Goal: Task Accomplishment & Management: Manage account settings

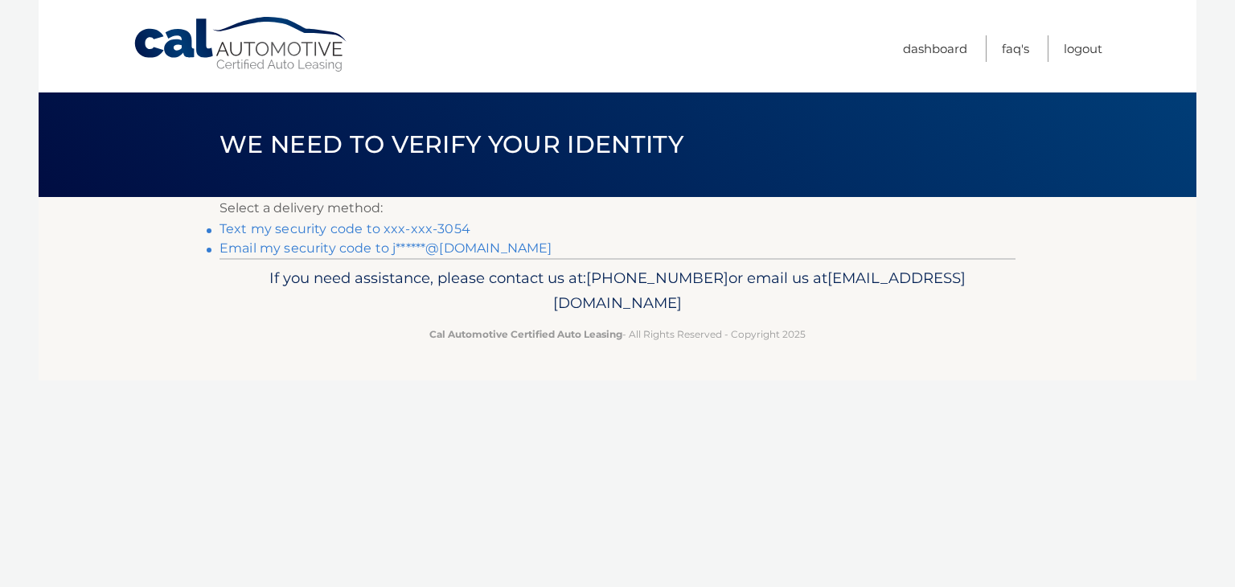
click at [379, 227] on link "Text my security code to xxx-xxx-3054" at bounding box center [344, 228] width 251 height 15
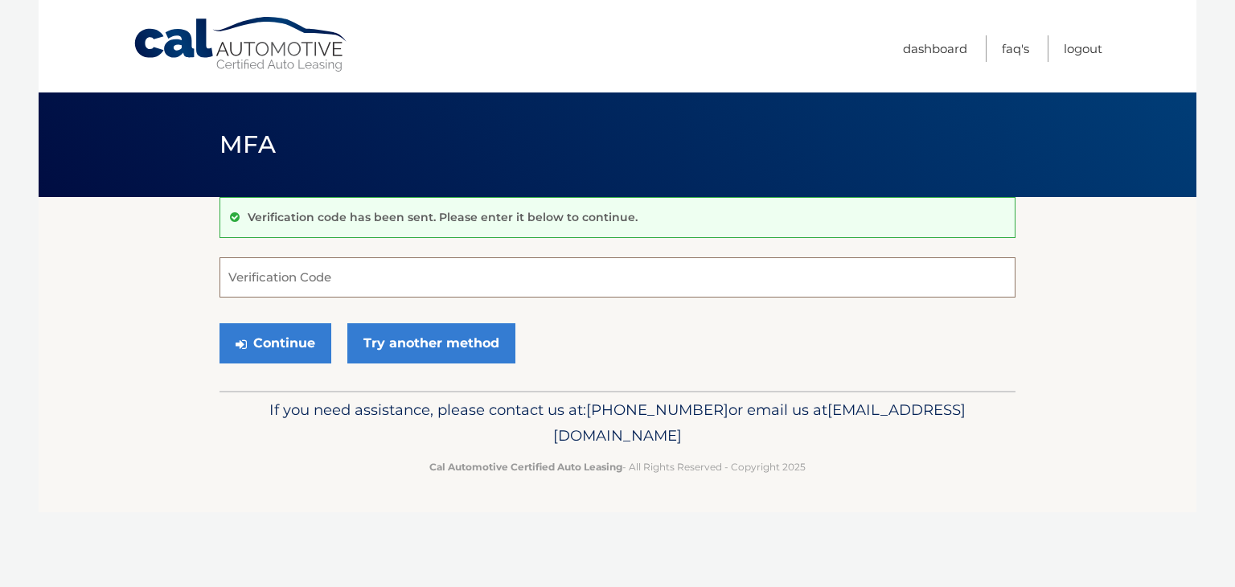
click at [502, 269] on input "Verification Code" at bounding box center [617, 277] width 796 height 40
type input "364454"
click at [219, 323] on button "Continue" at bounding box center [275, 343] width 112 height 40
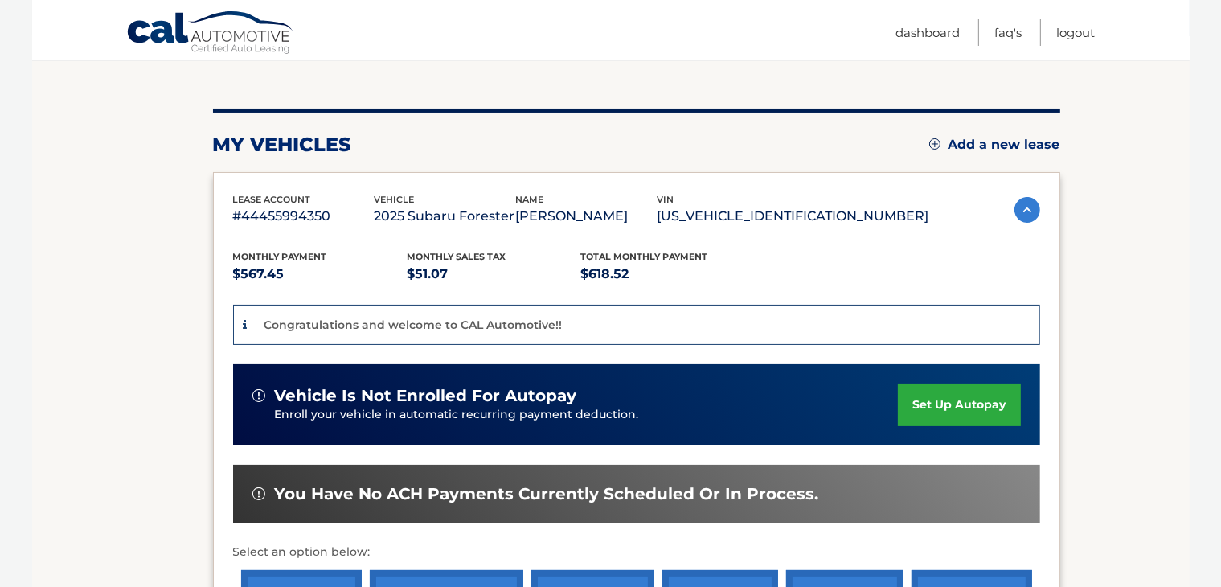
scroll to position [322, 0]
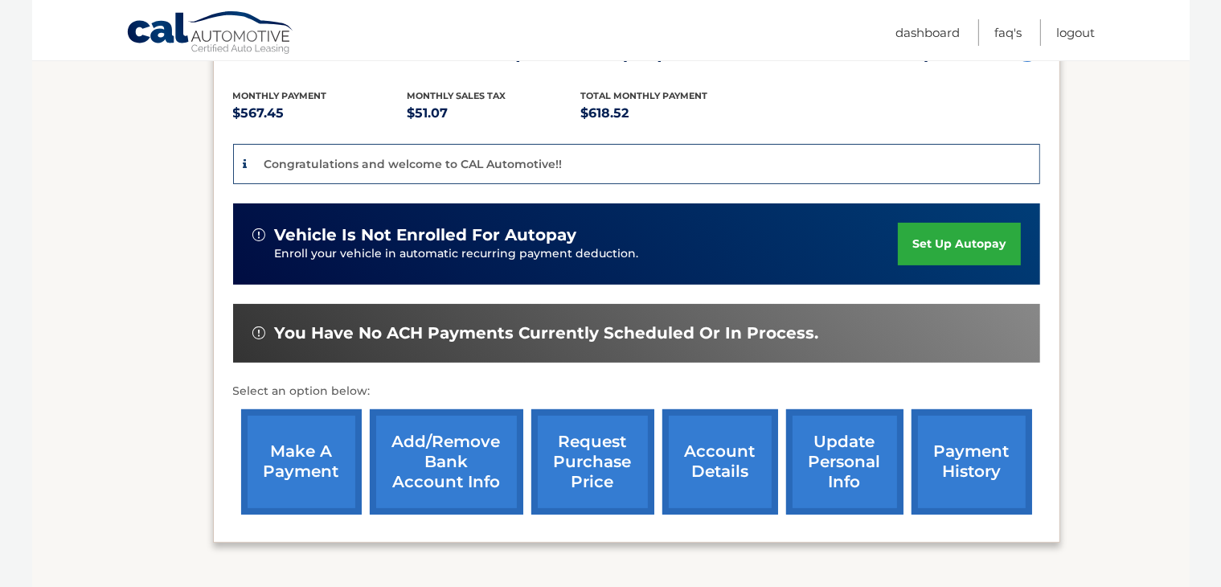
click at [967, 240] on link "set up autopay" at bounding box center [959, 244] width 122 height 43
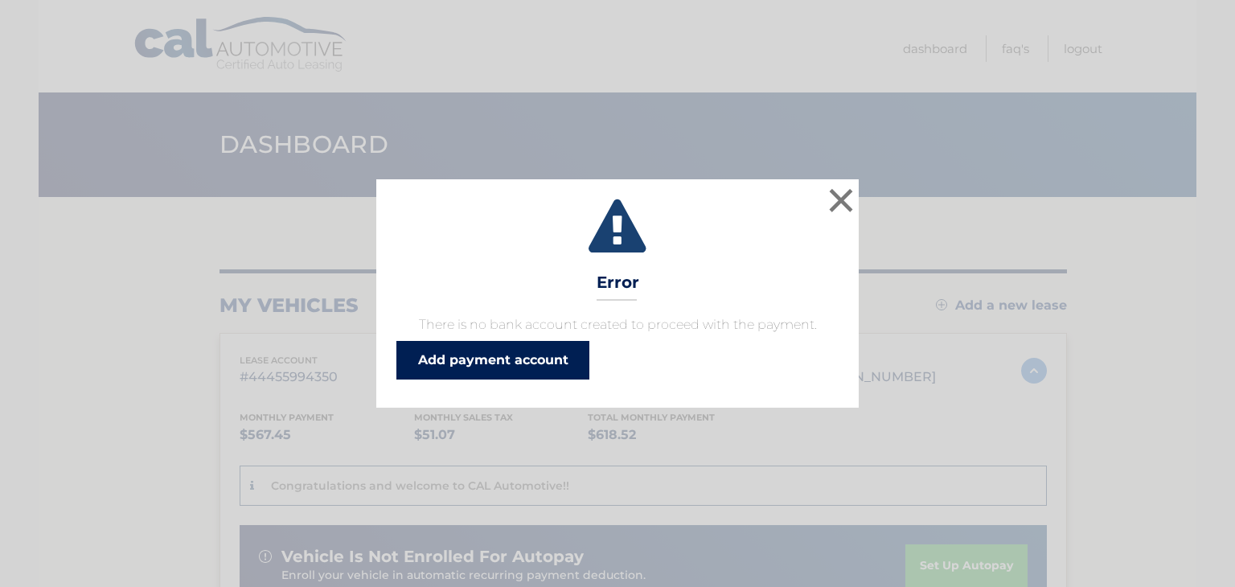
click at [547, 358] on link "Add payment account" at bounding box center [492, 360] width 193 height 39
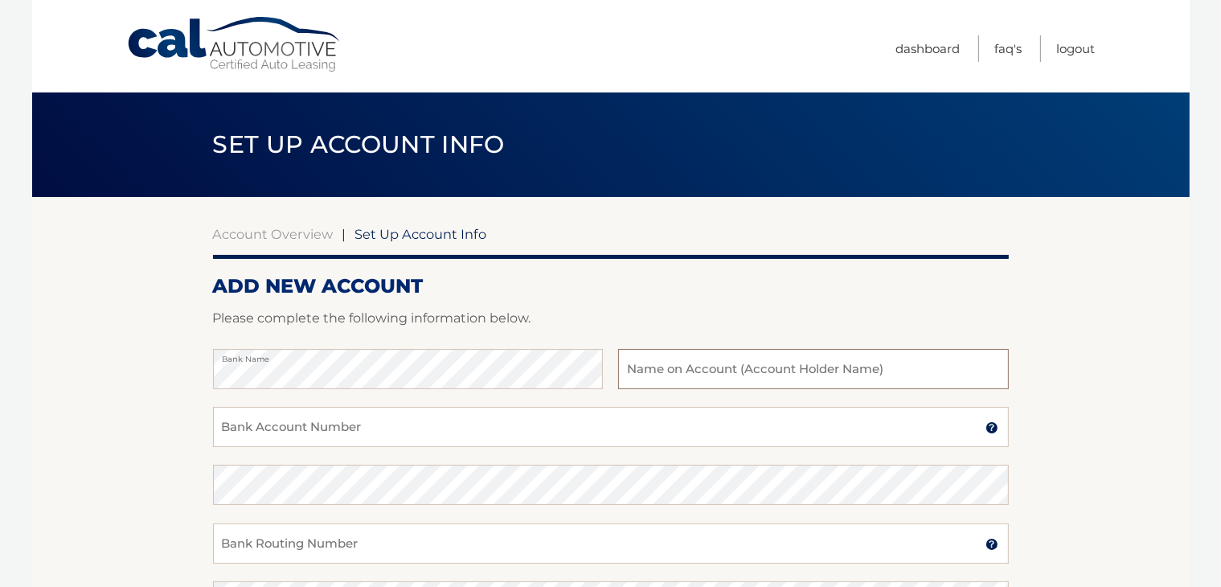
click at [672, 368] on input "text" at bounding box center [813, 369] width 390 height 40
type input "[PERSON_NAME]"
click at [482, 422] on input "Bank Account Number" at bounding box center [611, 427] width 796 height 40
type input "0011332038"
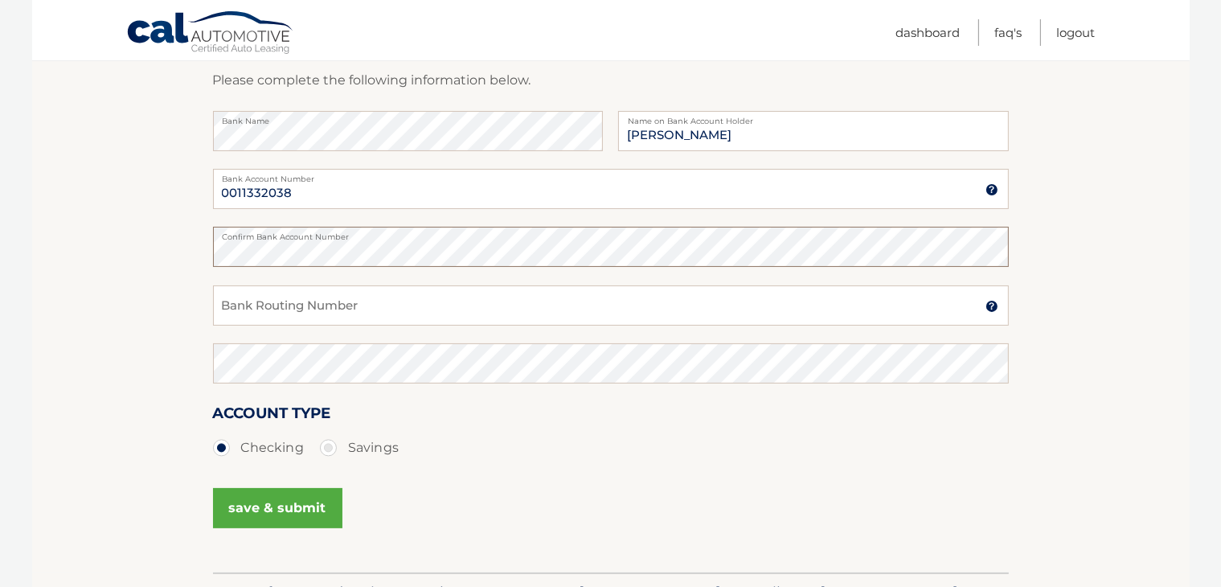
scroll to position [241, 0]
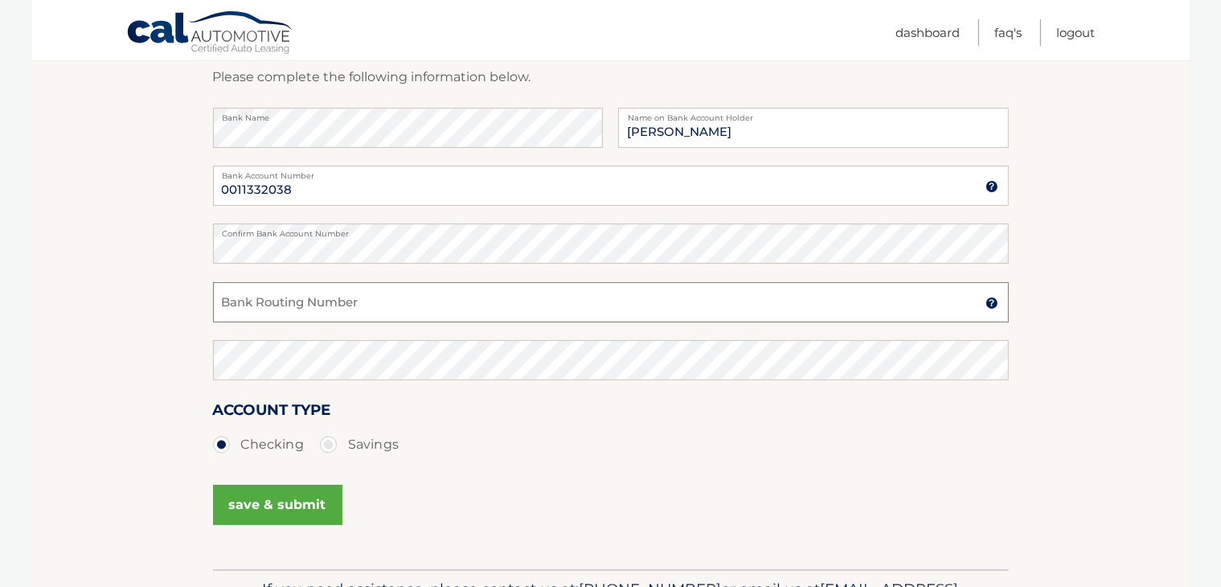
click at [408, 298] on input "Bank Routing Number" at bounding box center [611, 302] width 796 height 40
type input "236084243"
click at [271, 504] on button "save & submit" at bounding box center [277, 505] width 129 height 40
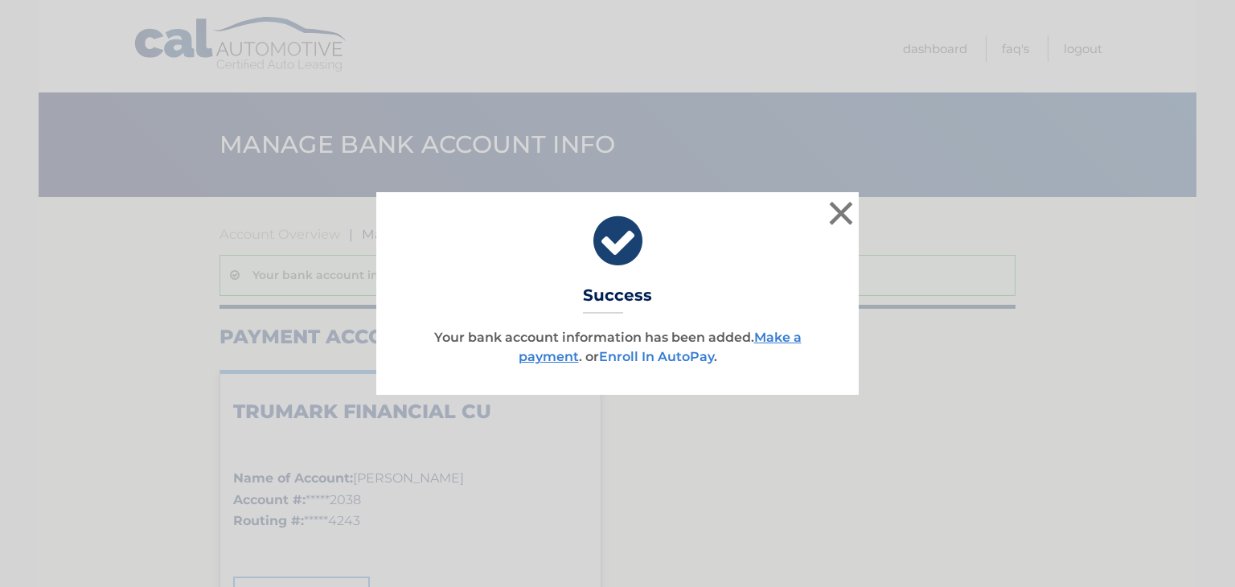
click at [680, 354] on link "Enroll In AutoPay" at bounding box center [656, 356] width 115 height 15
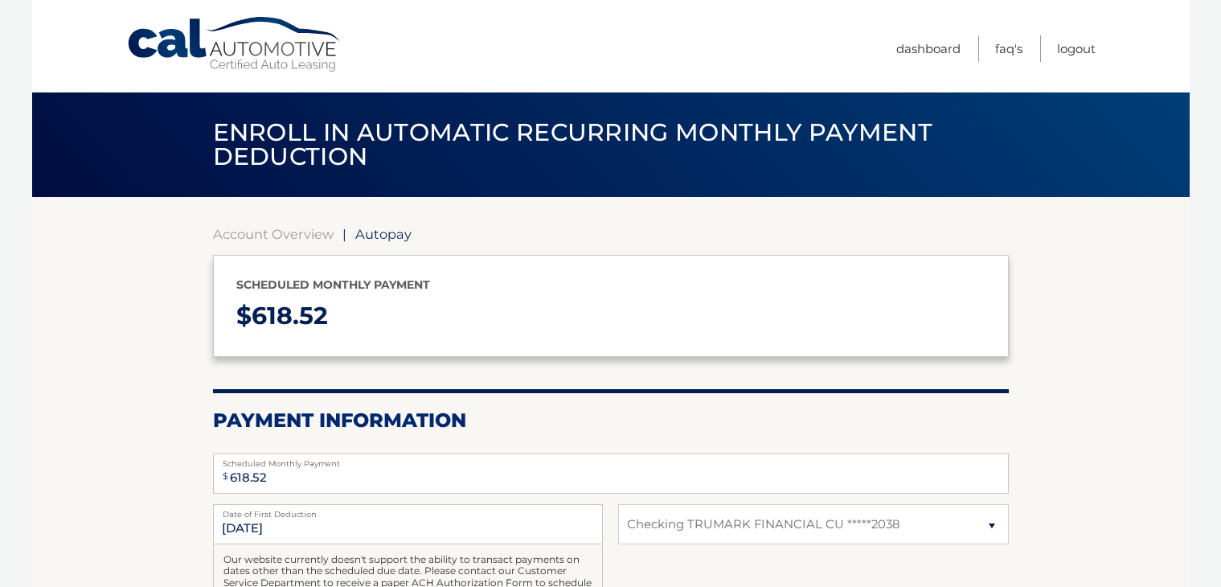
select select "ZTJjMDY3ZTctMzk3Ny00MjFiLWI4MzUtOGU3ZDQ2NTJjZDQ4"
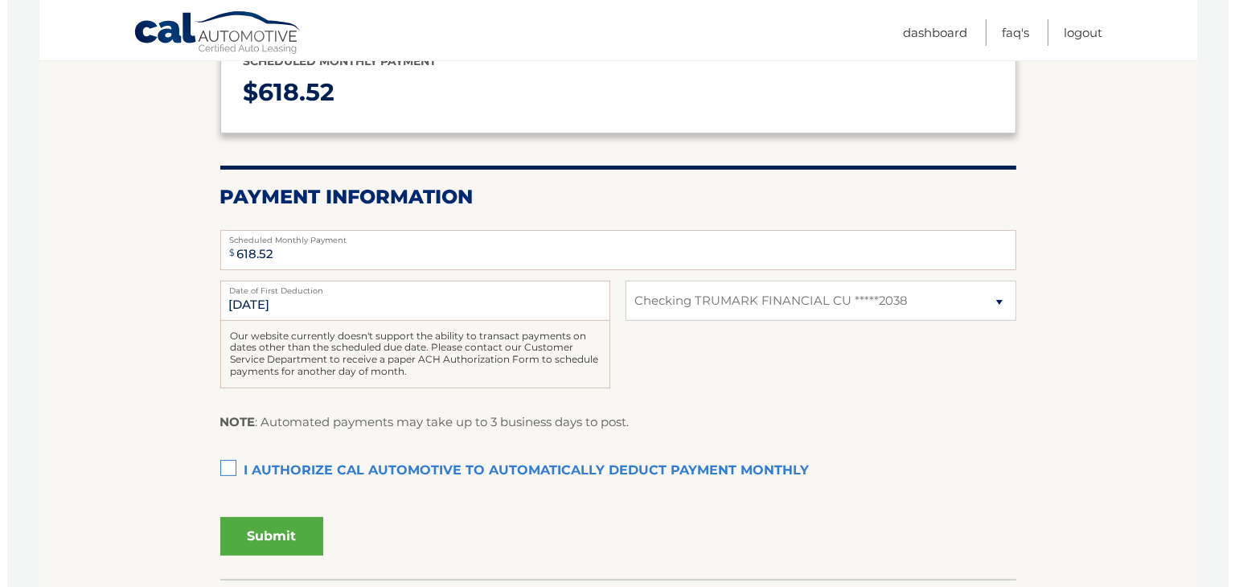
scroll to position [322, 0]
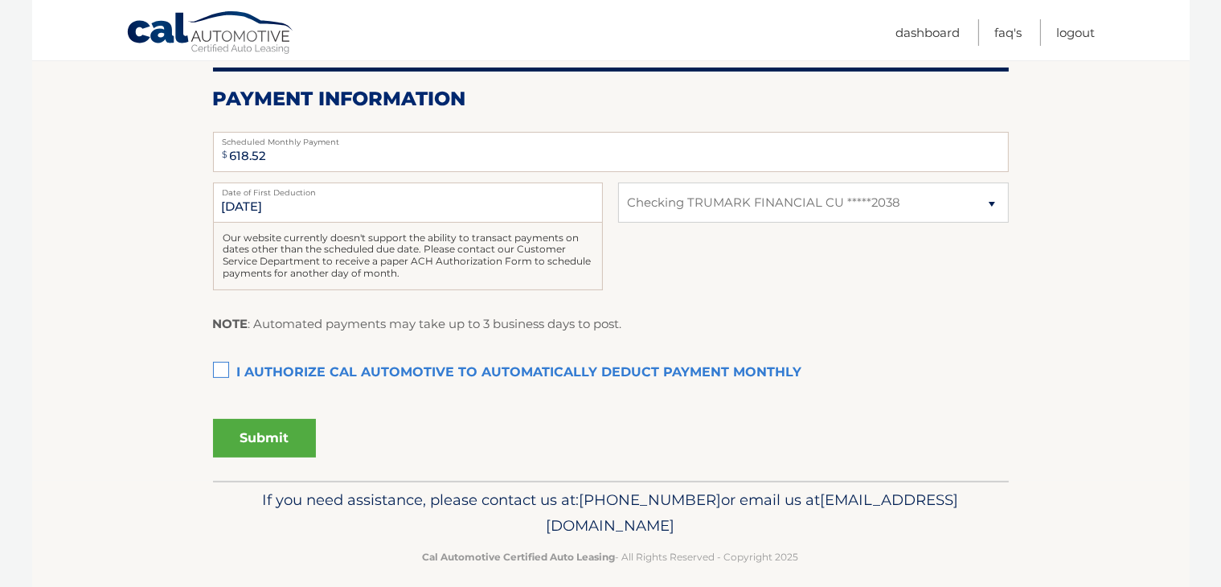
click at [228, 367] on label "I authorize cal automotive to automatically deduct payment monthly This checkbo…" at bounding box center [611, 373] width 796 height 32
click at [0, 0] on input "I authorize cal automotive to automatically deduct payment monthly This checkbo…" at bounding box center [0, 0] width 0 height 0
click at [264, 431] on button "Submit" at bounding box center [264, 438] width 103 height 39
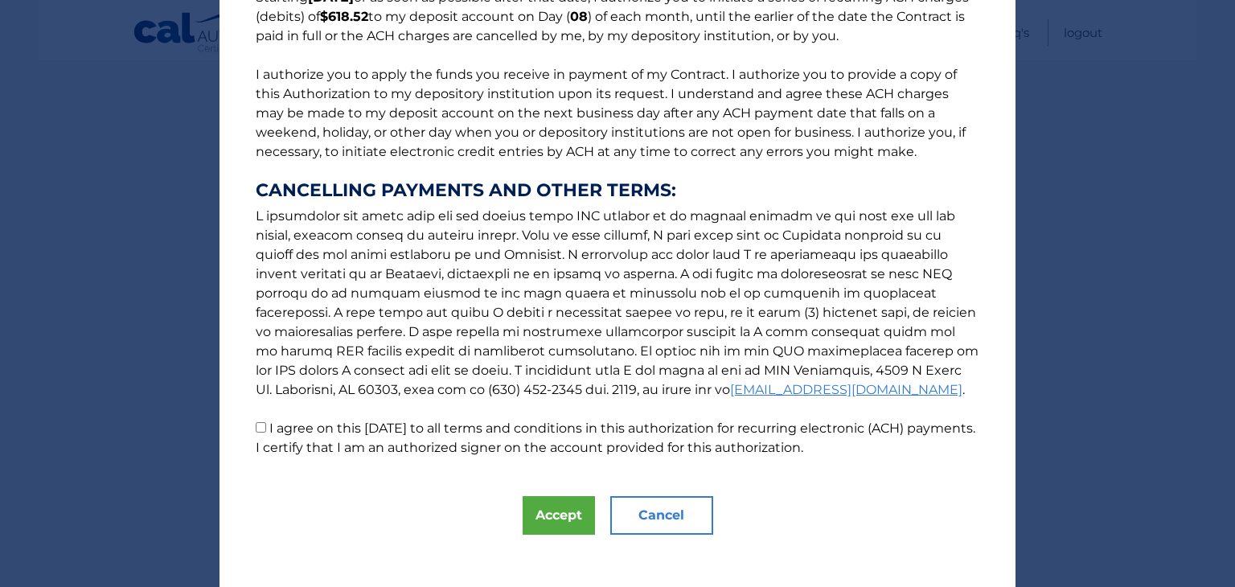
scroll to position [173, 0]
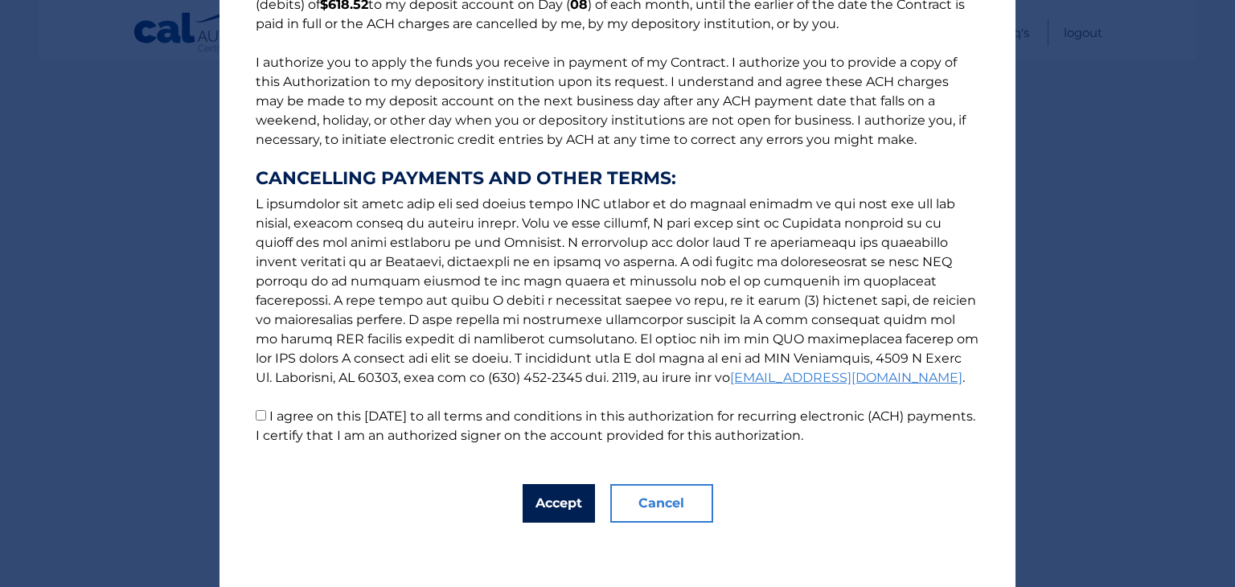
click at [559, 503] on button "Accept" at bounding box center [558, 503] width 72 height 39
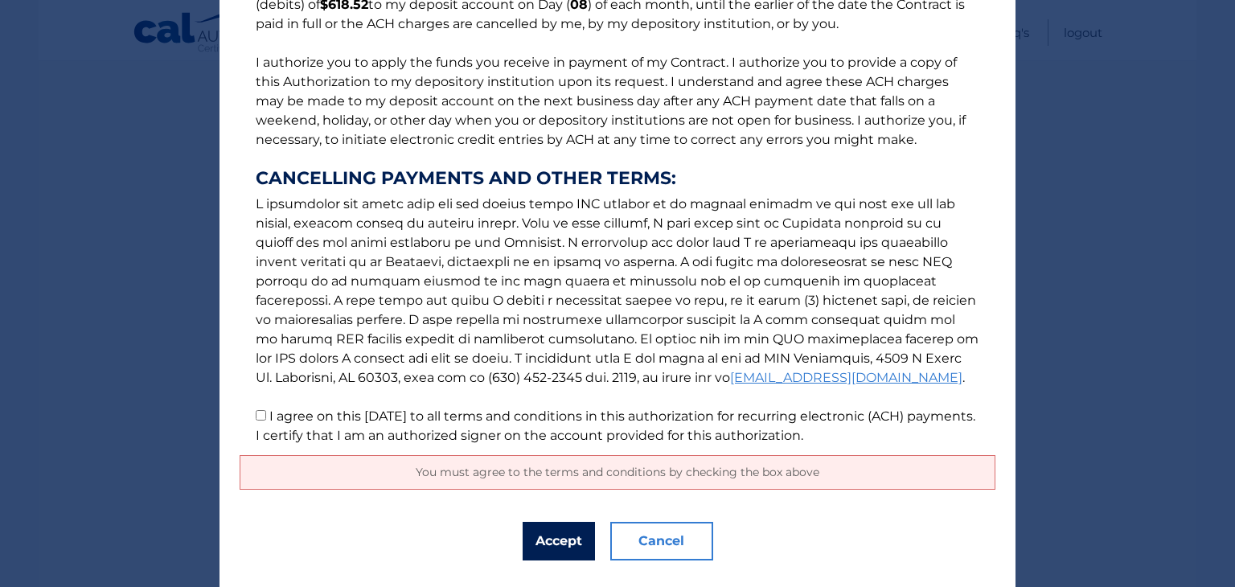
click at [546, 528] on button "Accept" at bounding box center [558, 541] width 72 height 39
click at [547, 538] on button "Accept" at bounding box center [558, 541] width 72 height 39
click at [465, 530] on div "The words "I" "me" and "my" mean any identified Customer who signs this Authori…" at bounding box center [617, 225] width 796 height 797
drag, startPoint x: 555, startPoint y: 539, endPoint x: 493, endPoint y: 547, distance: 63.1
click at [493, 547] on div "The words "I" "me" and "my" mean any identified Customer who signs this Authori…" at bounding box center [617, 225] width 796 height 797
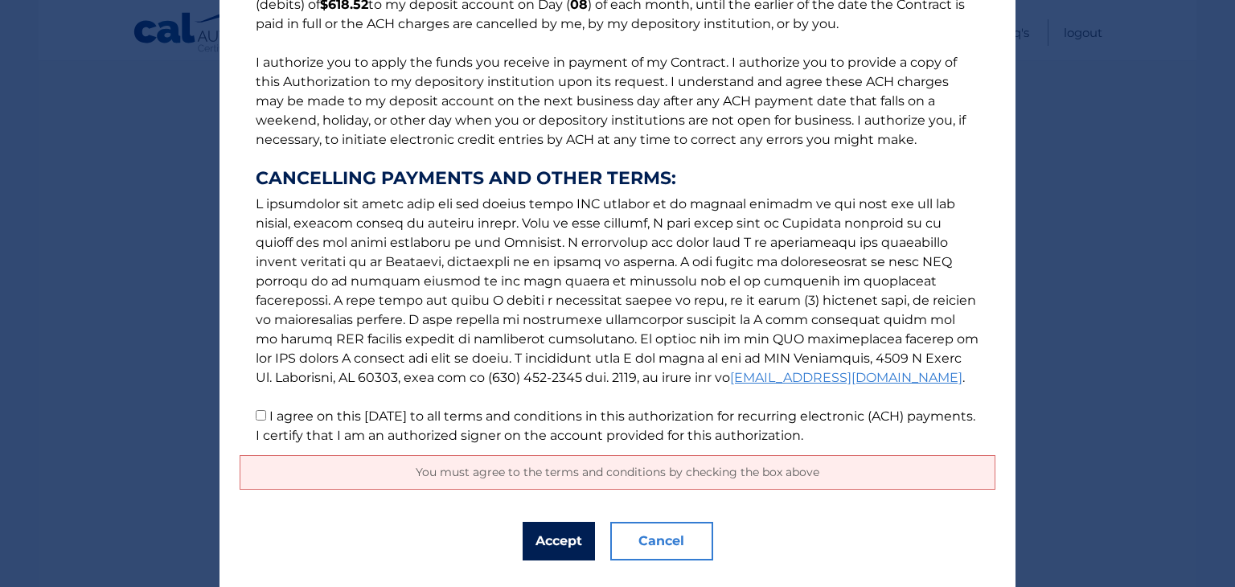
click at [547, 539] on button "Accept" at bounding box center [558, 541] width 72 height 39
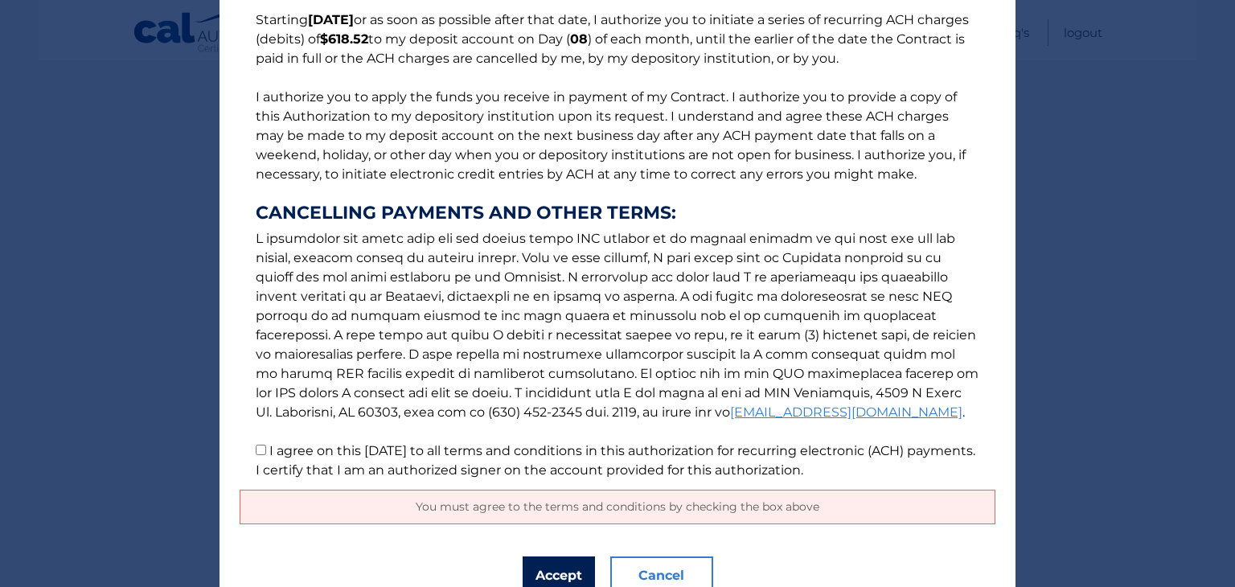
scroll to position [210, 0]
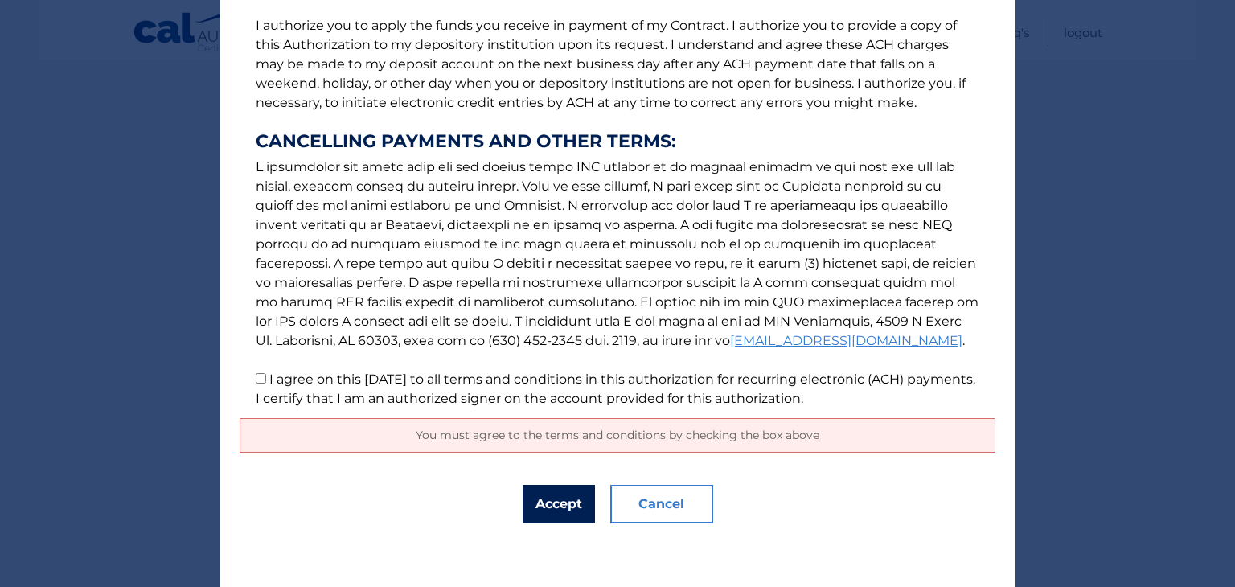
click at [563, 509] on button "Accept" at bounding box center [558, 504] width 72 height 39
click at [256, 380] on input "I agree on this 08/30/2025 to all terms and conditions in this authorization fo…" at bounding box center [261, 378] width 10 height 10
checkbox input "true"
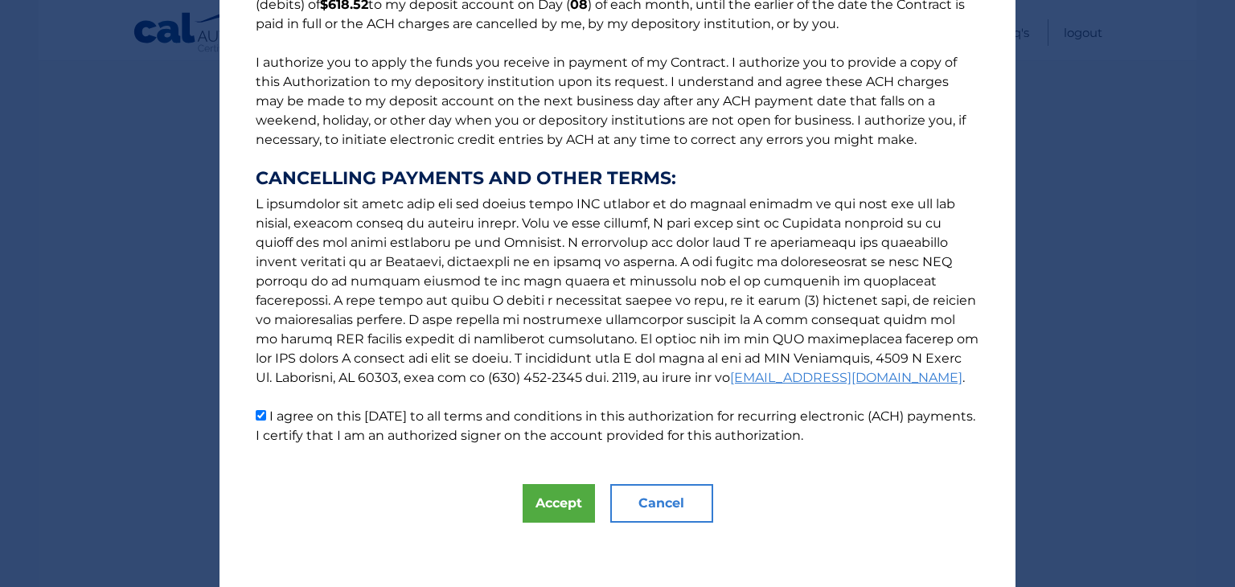
scroll to position [173, 0]
click at [544, 496] on button "Accept" at bounding box center [558, 503] width 72 height 39
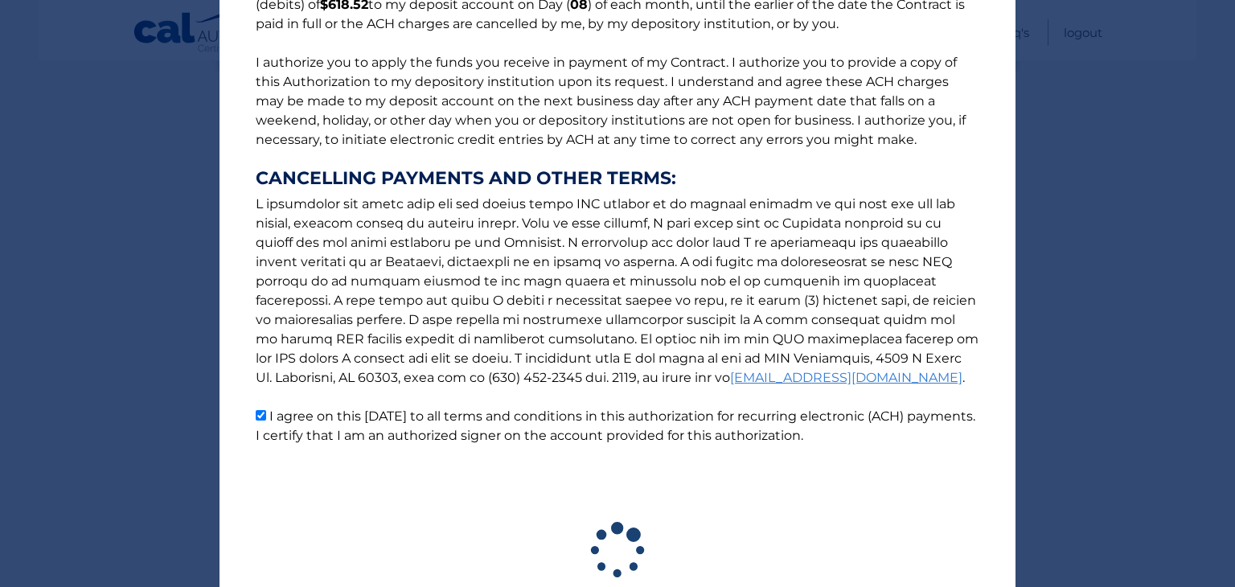
scroll to position [291, 0]
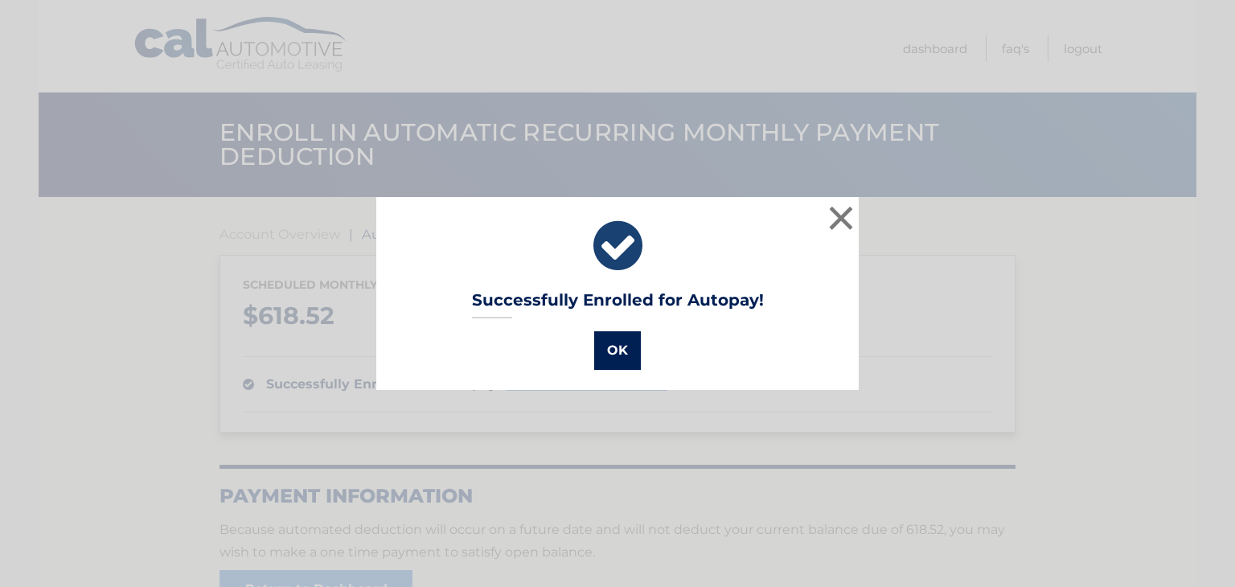
click at [619, 351] on button "OK" at bounding box center [617, 350] width 47 height 39
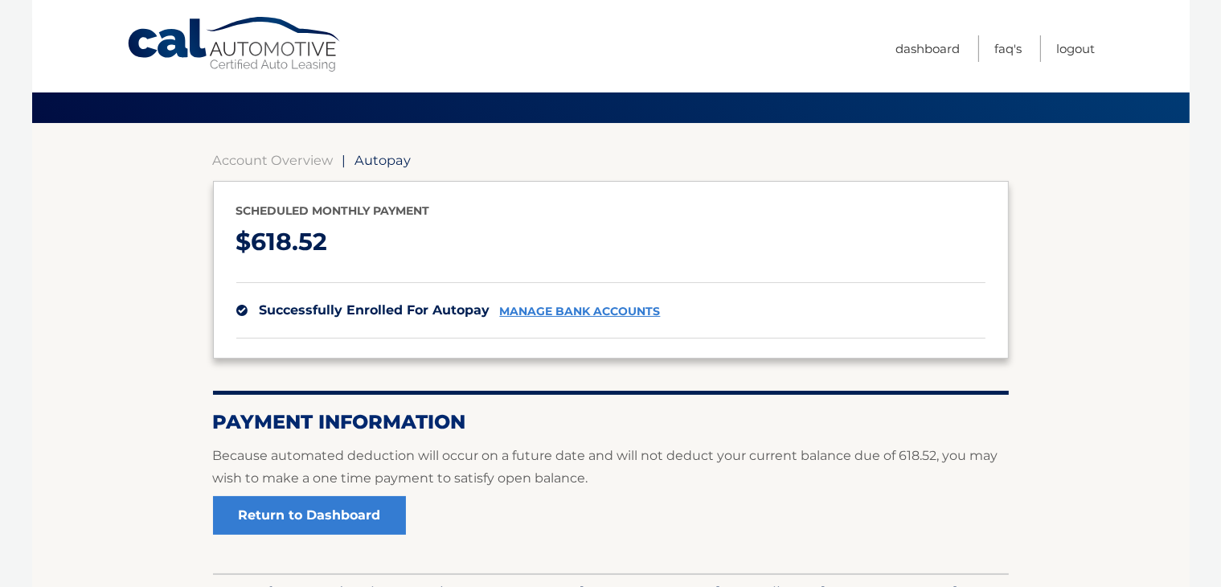
scroll to position [181, 0]
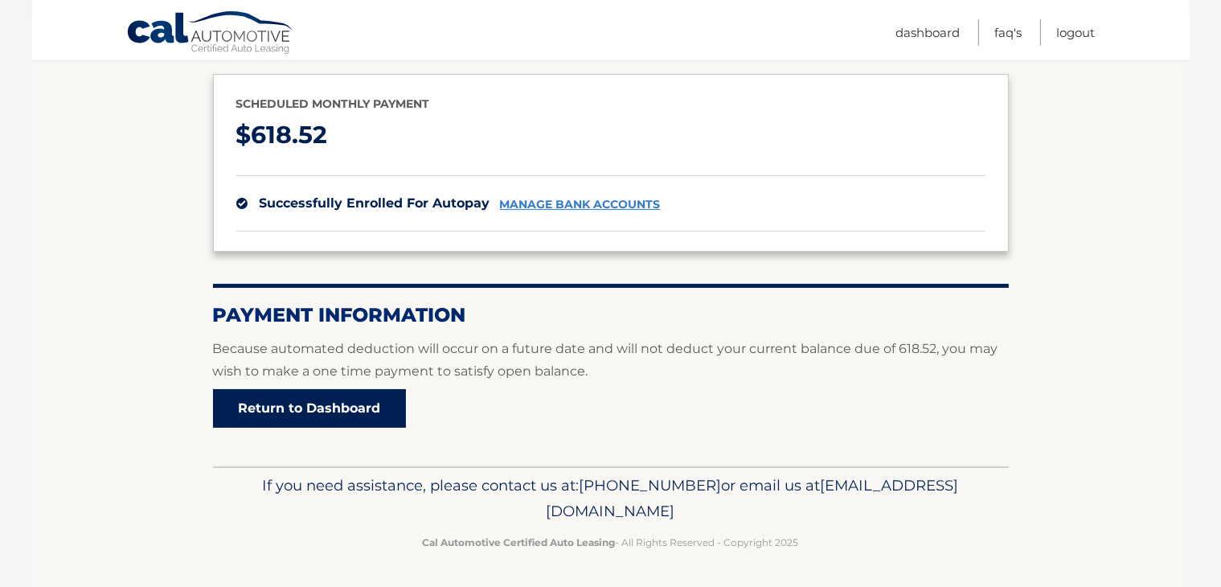
click at [316, 406] on link "Return to Dashboard" at bounding box center [309, 408] width 193 height 39
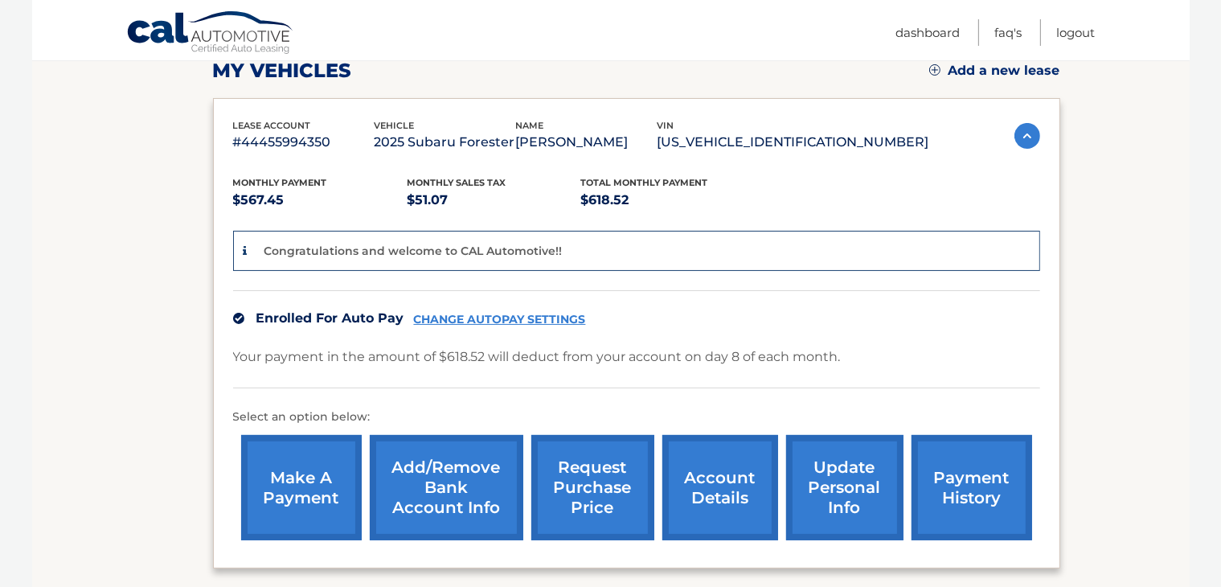
scroll to position [322, 0]
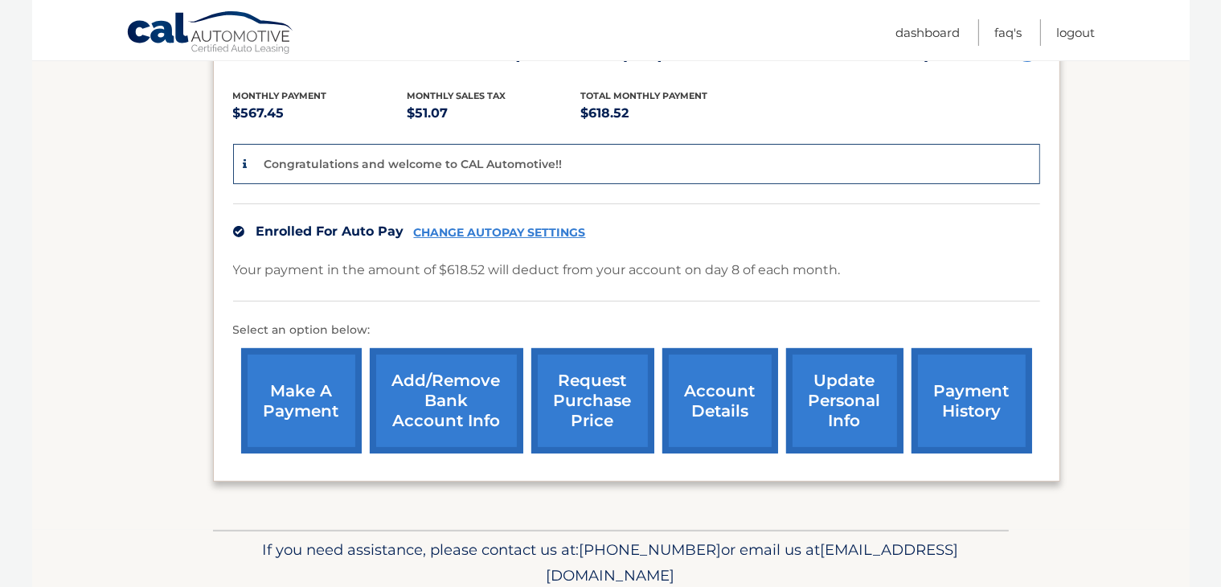
click at [711, 397] on link "account details" at bounding box center [720, 400] width 116 height 105
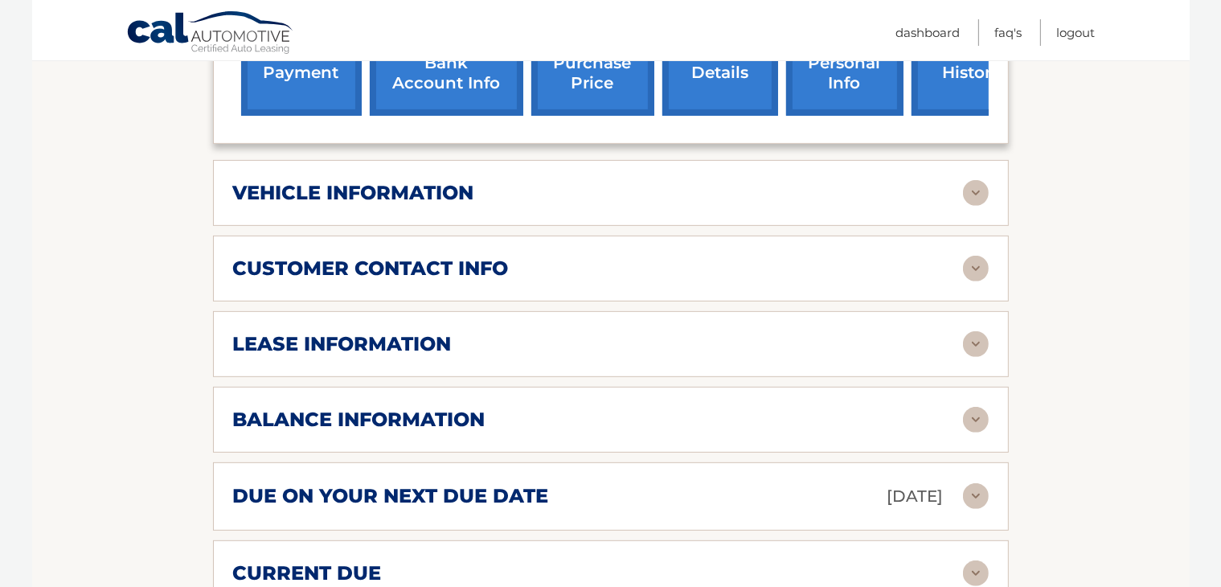
scroll to position [723, 0]
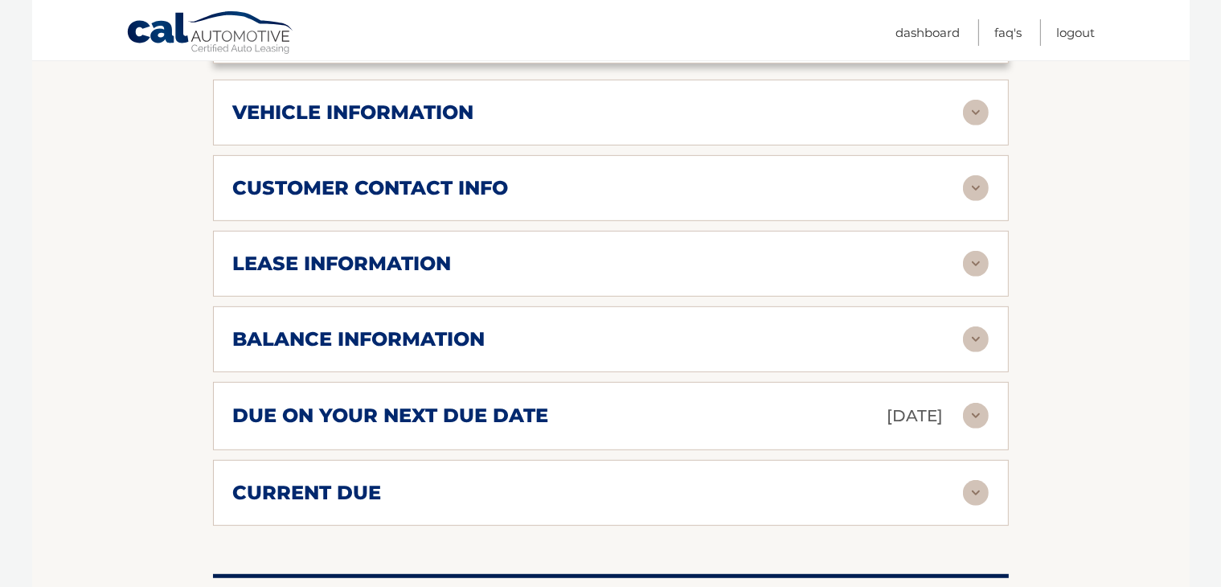
click at [968, 100] on img at bounding box center [976, 113] width 26 height 26
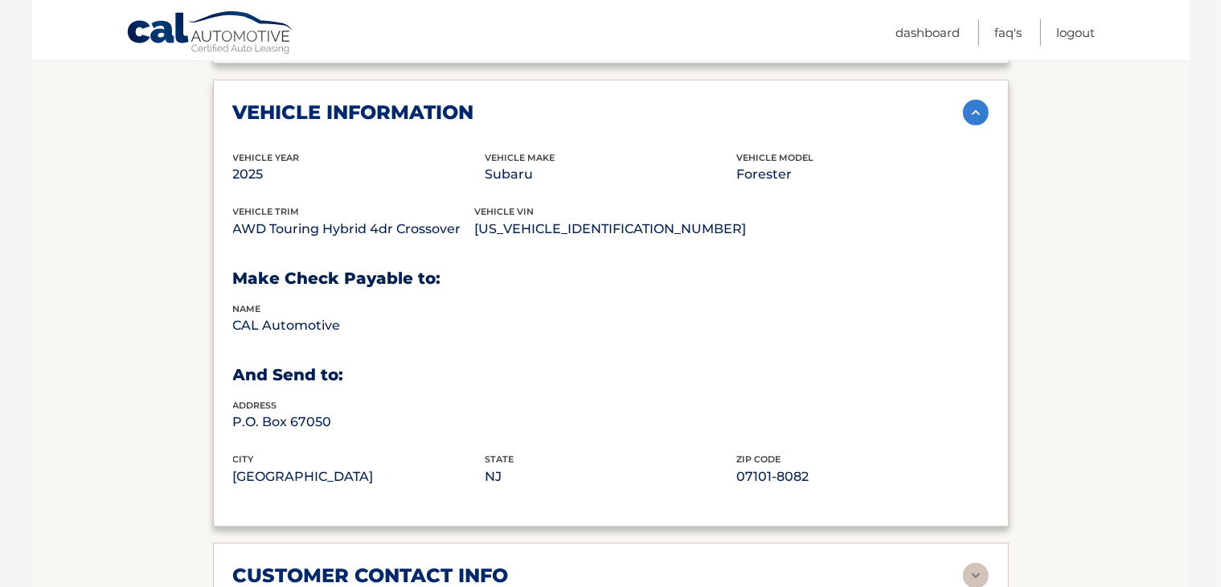
click at [985, 100] on img at bounding box center [976, 113] width 26 height 26
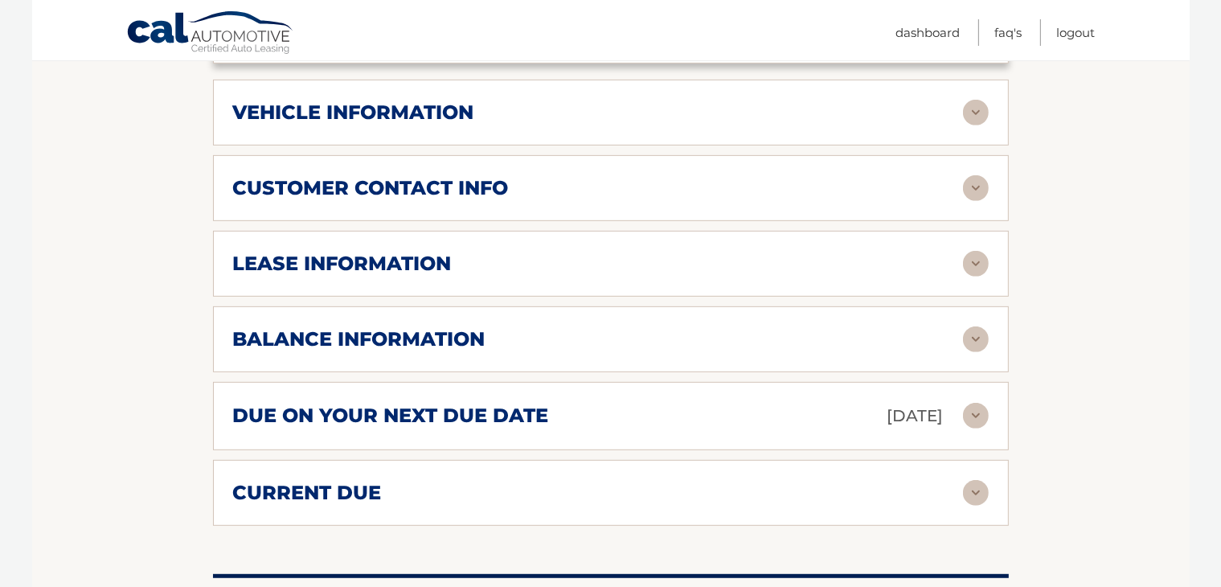
click at [971, 251] on img at bounding box center [976, 264] width 26 height 26
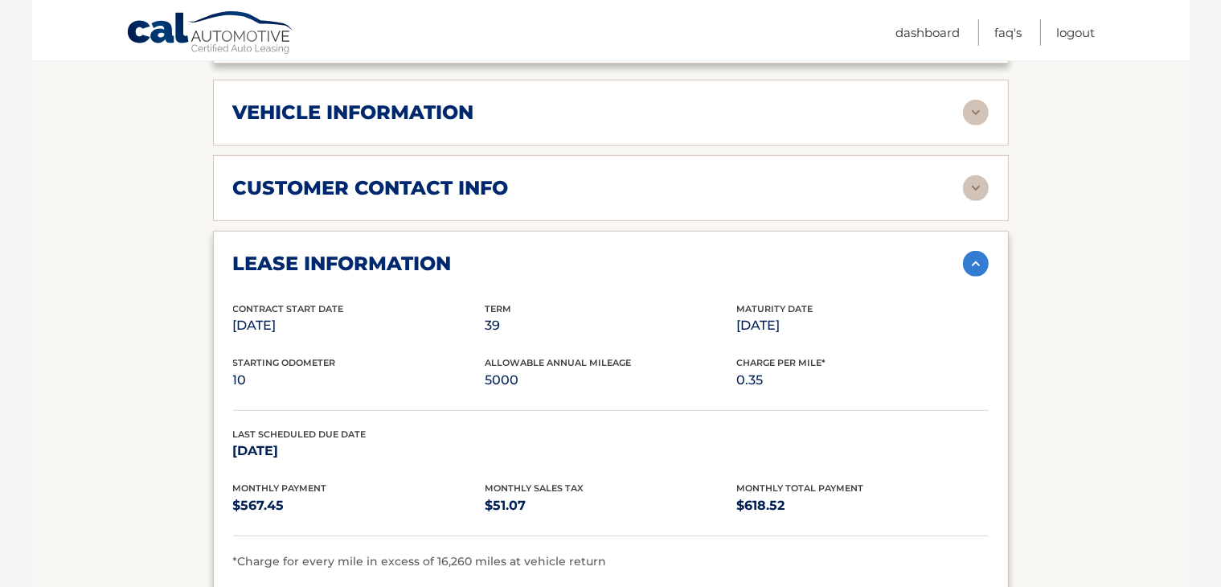
click at [978, 251] on img at bounding box center [976, 264] width 26 height 26
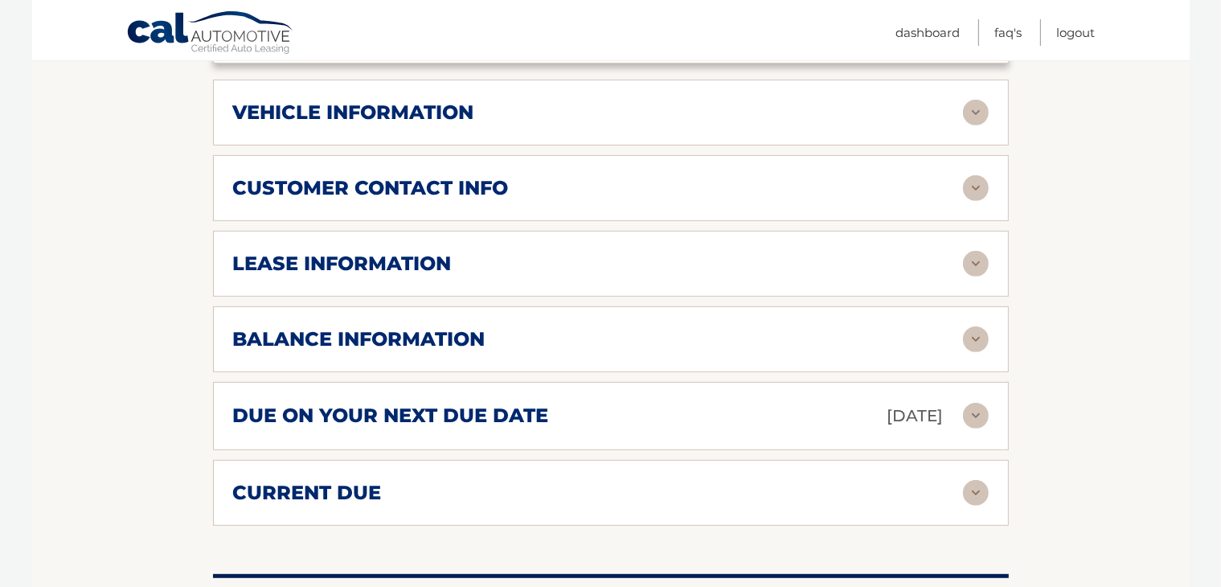
click at [968, 480] on img at bounding box center [976, 493] width 26 height 26
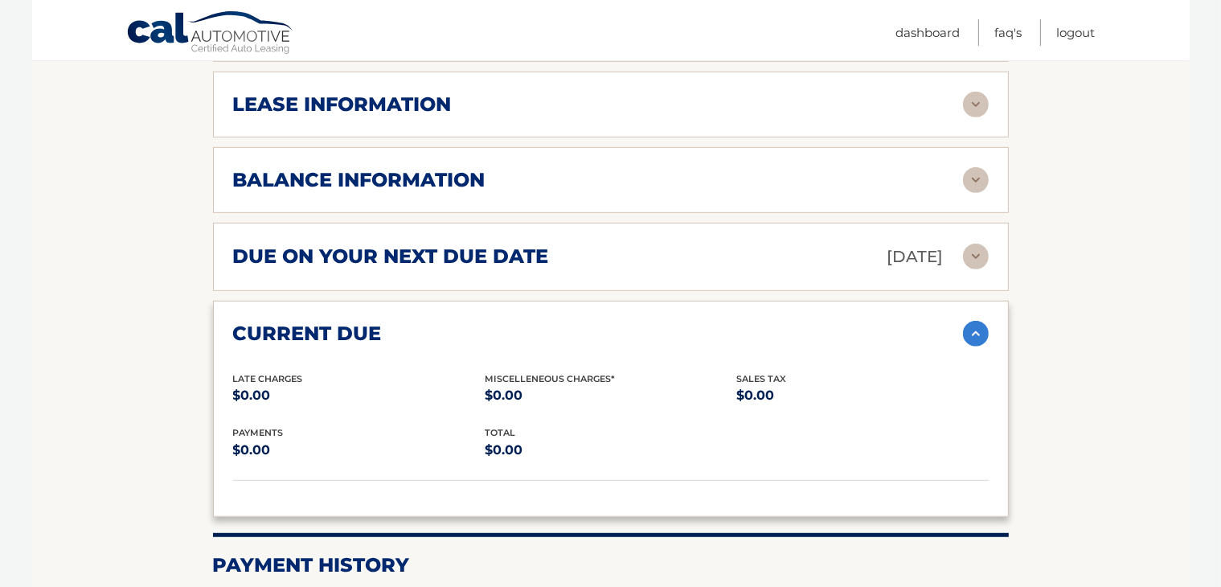
scroll to position [884, 0]
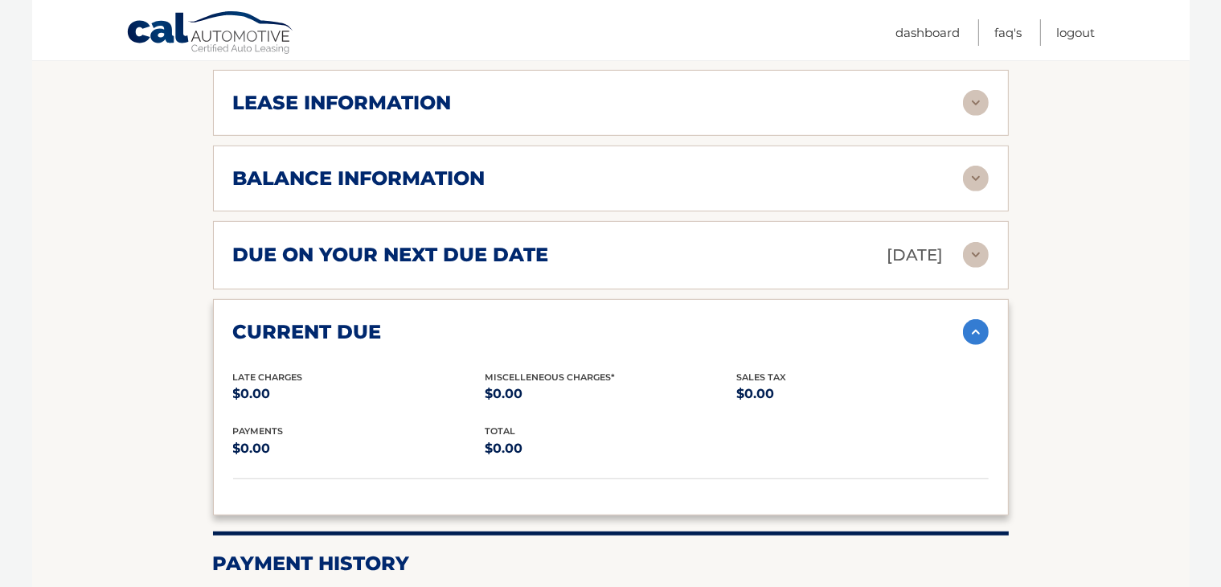
click at [977, 319] on img at bounding box center [976, 332] width 26 height 26
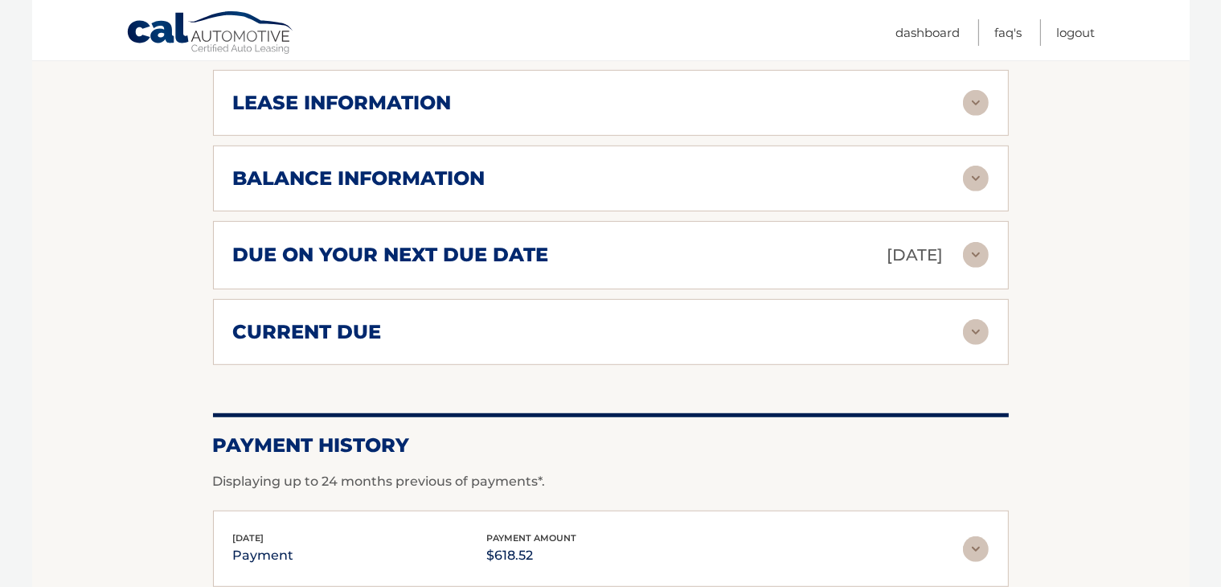
click at [967, 242] on img at bounding box center [976, 255] width 26 height 26
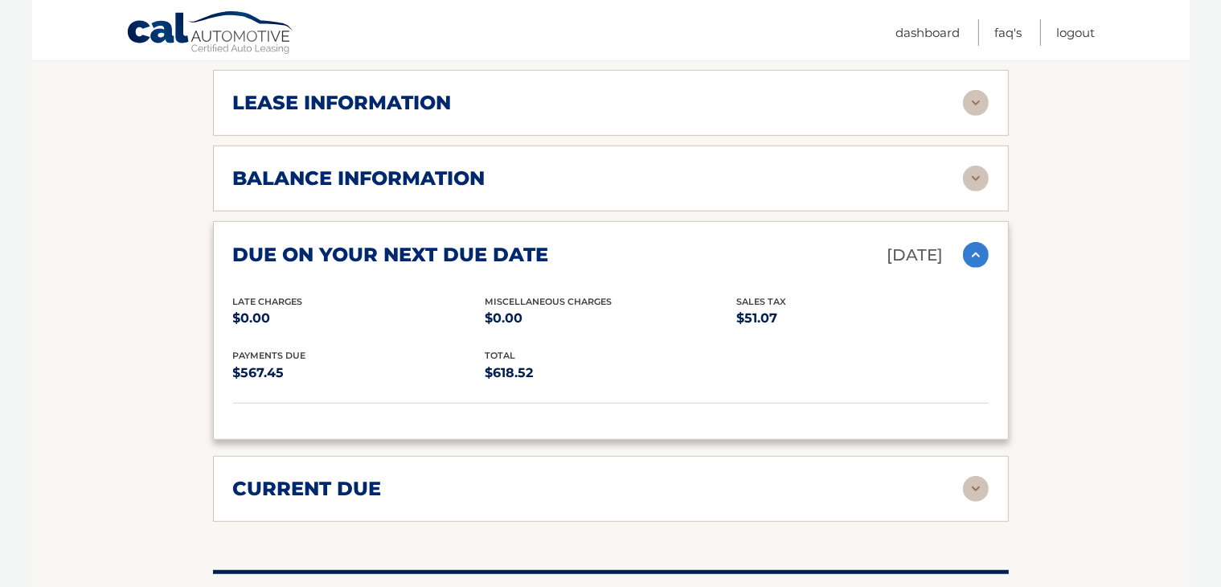
click at [972, 242] on img at bounding box center [976, 255] width 26 height 26
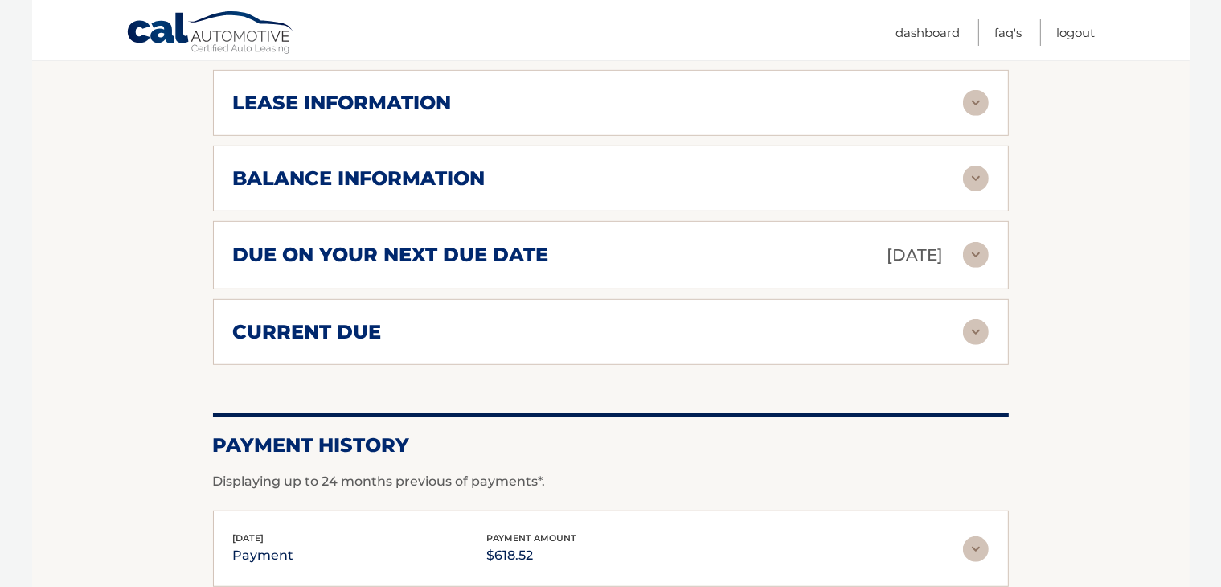
click at [974, 166] on img at bounding box center [976, 179] width 26 height 26
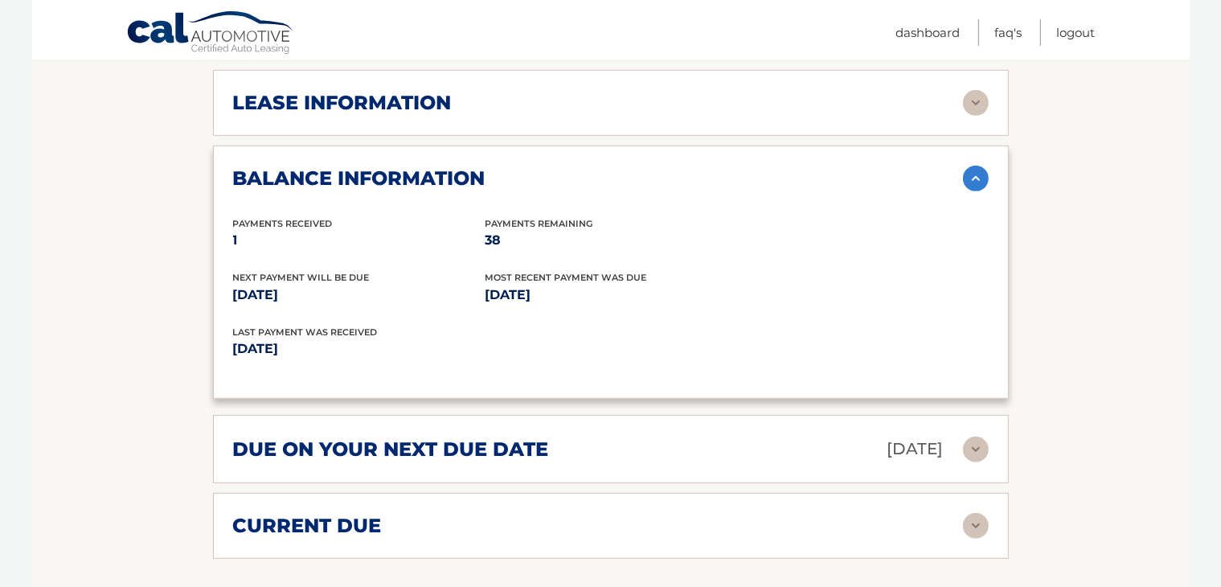
click at [974, 166] on img at bounding box center [976, 179] width 26 height 26
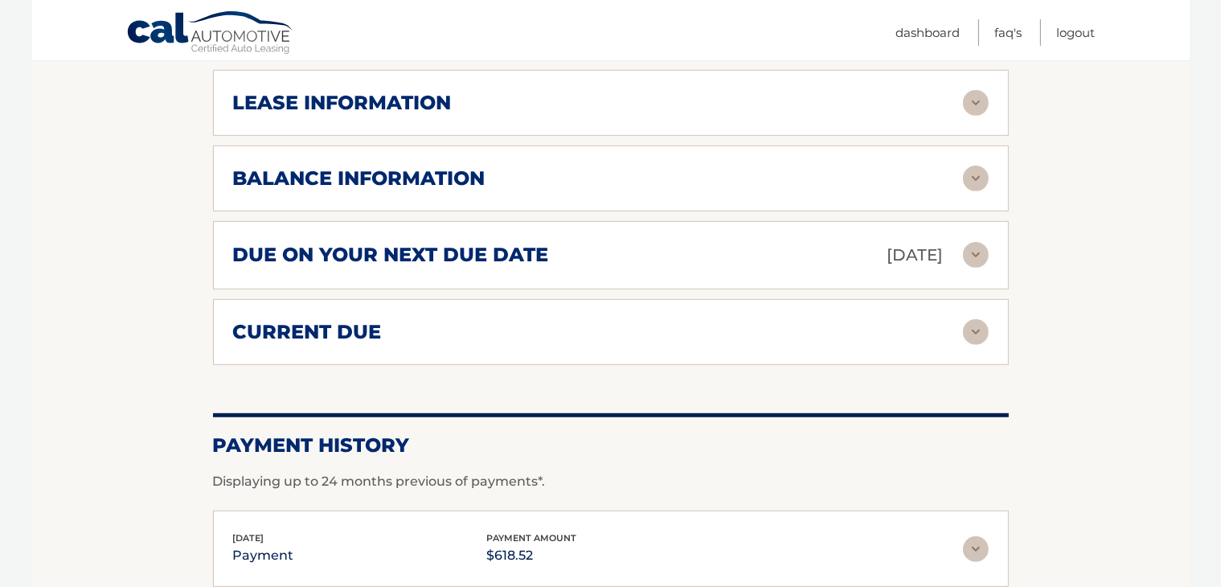
click at [969, 166] on img at bounding box center [976, 179] width 26 height 26
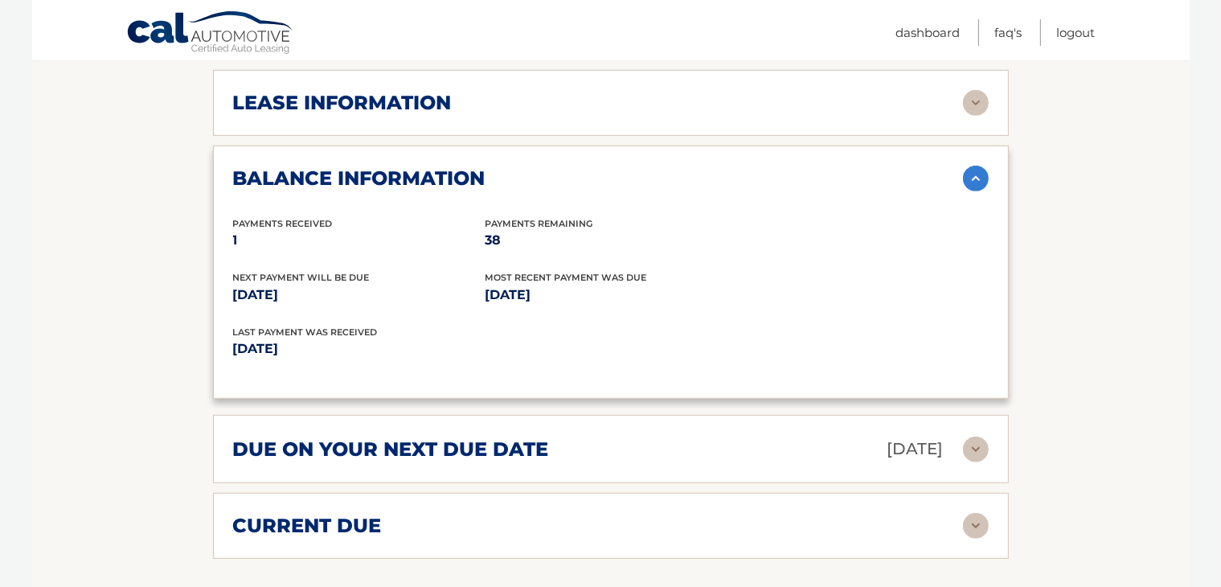
click at [969, 166] on img at bounding box center [976, 179] width 26 height 26
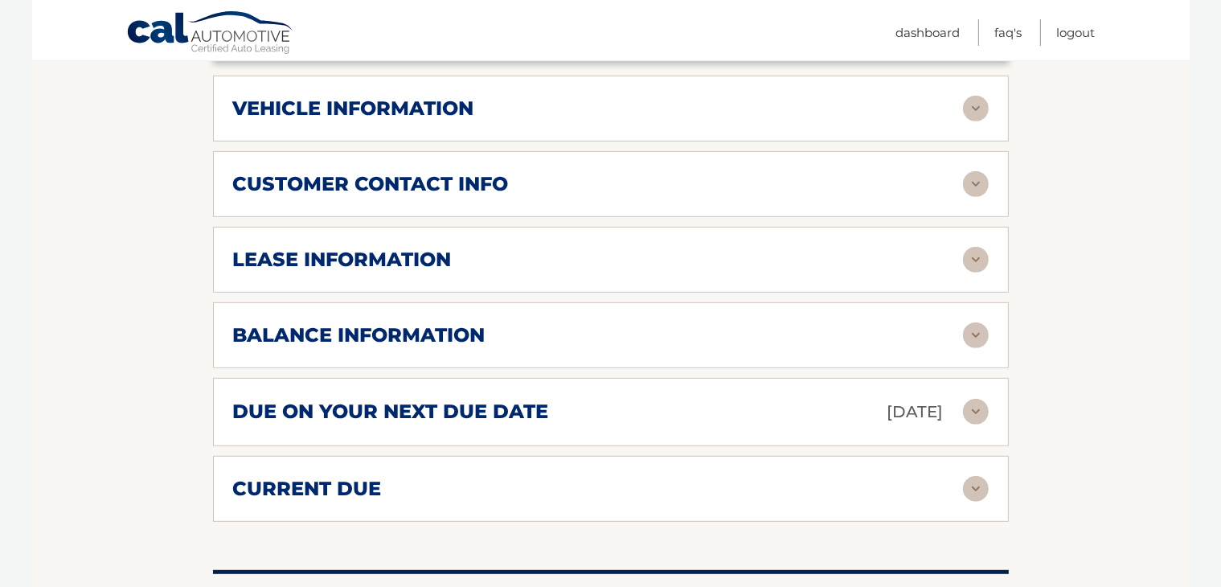
scroll to position [643, 0]
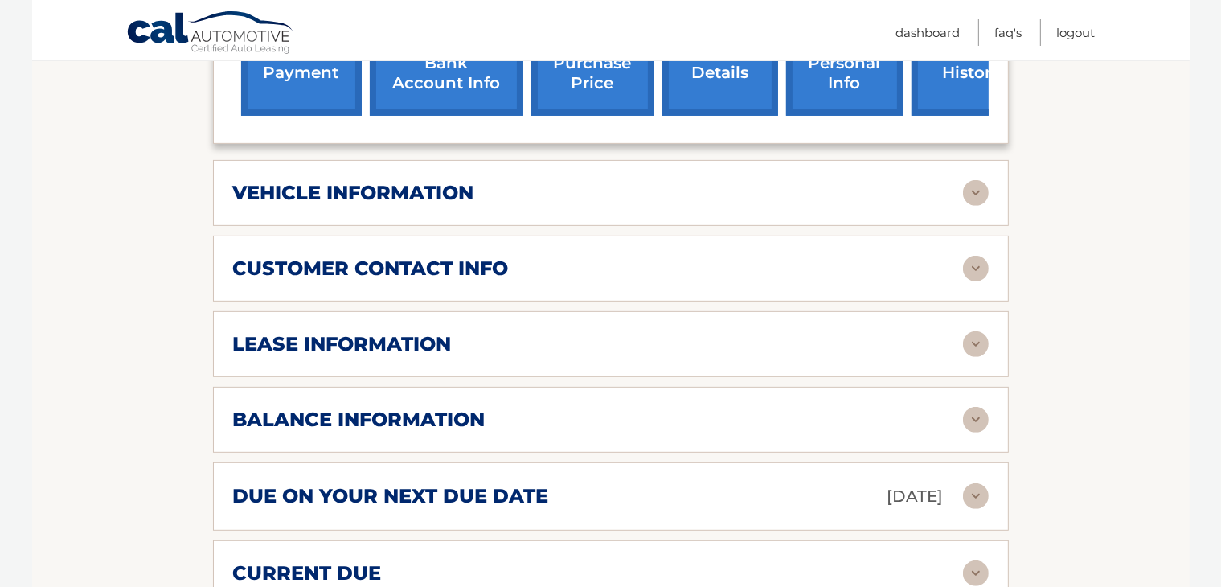
click at [973, 331] on img at bounding box center [976, 344] width 26 height 26
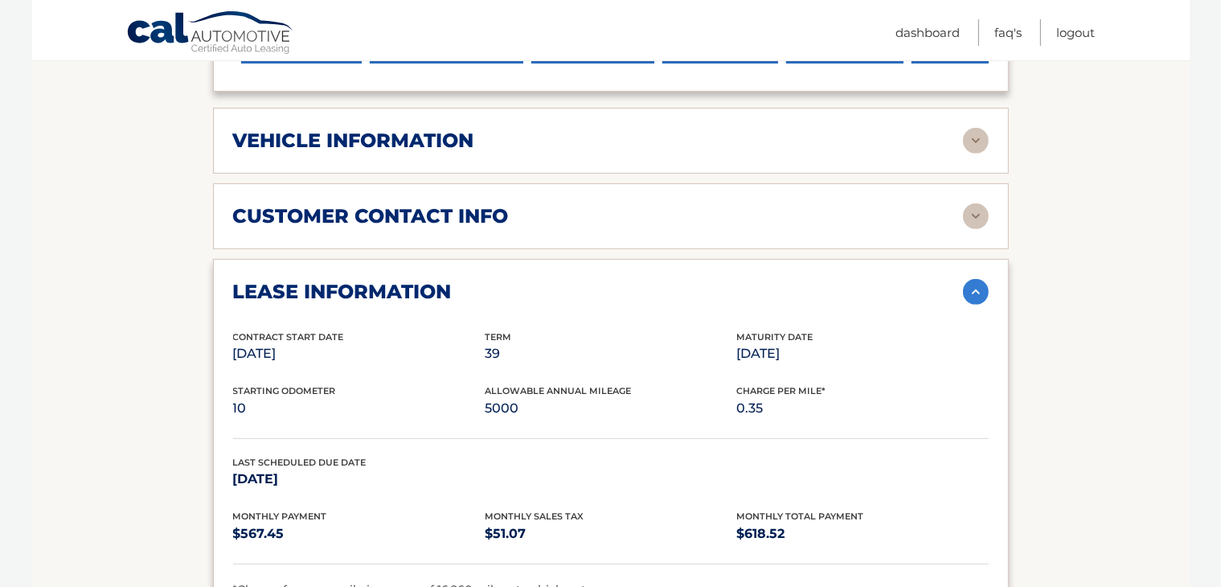
scroll to position [723, 0]
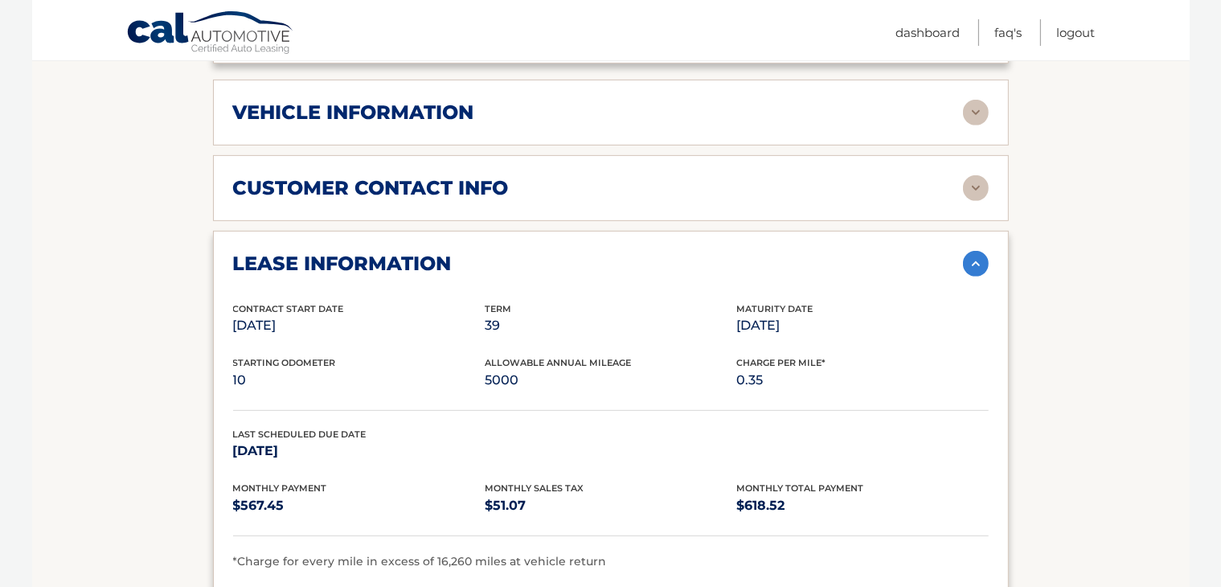
click at [972, 251] on img at bounding box center [976, 264] width 26 height 26
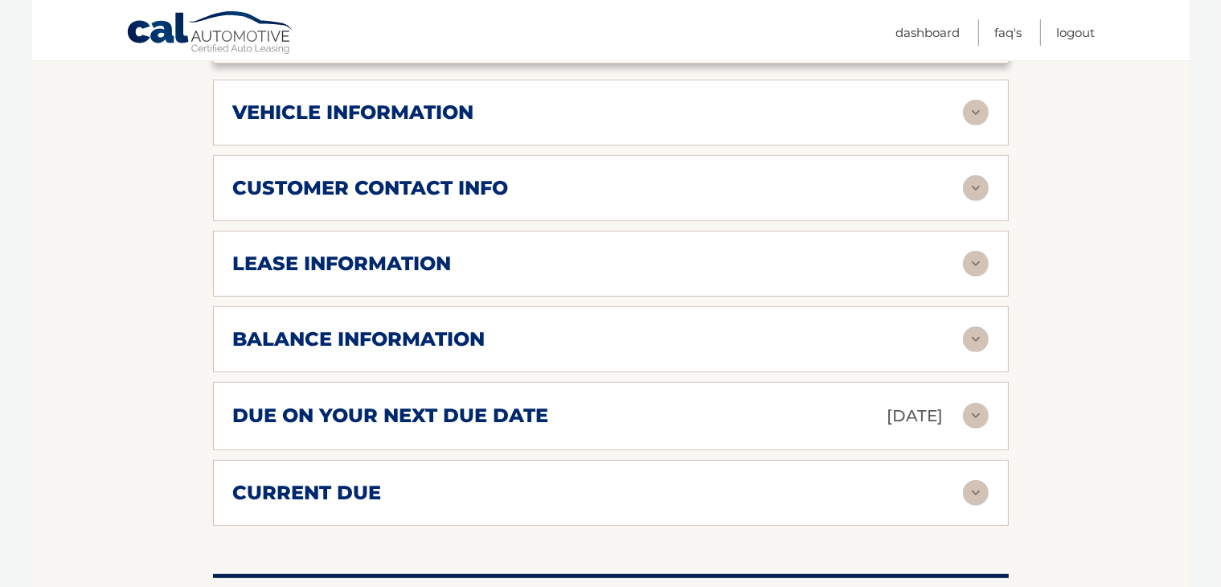
click at [973, 175] on img at bounding box center [976, 188] width 26 height 26
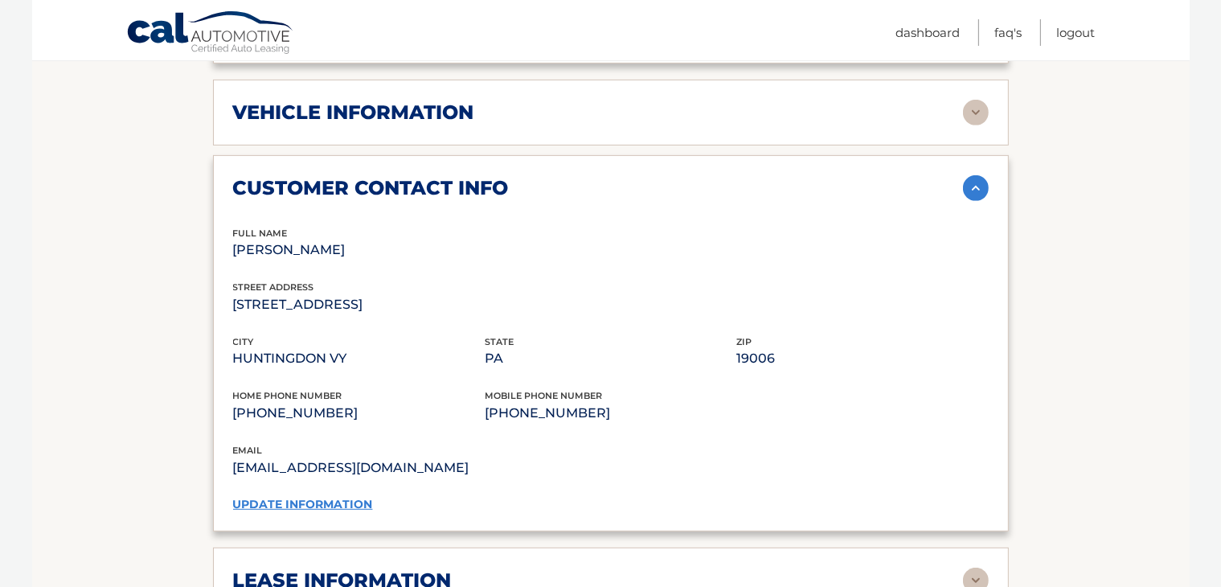
click at [978, 175] on img at bounding box center [976, 188] width 26 height 26
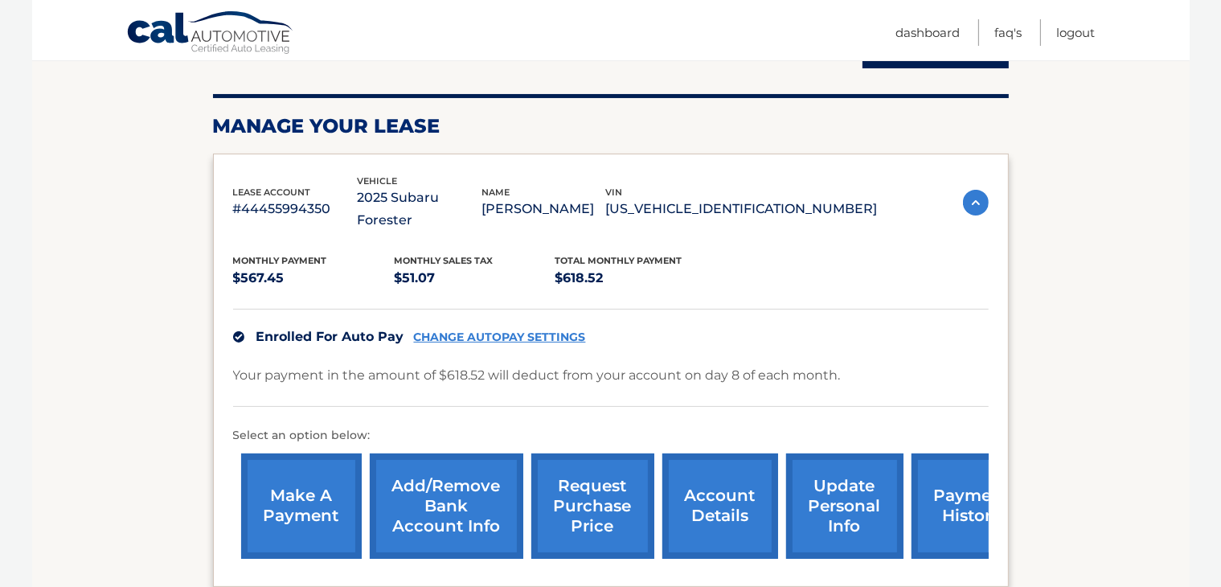
scroll to position [241, 0]
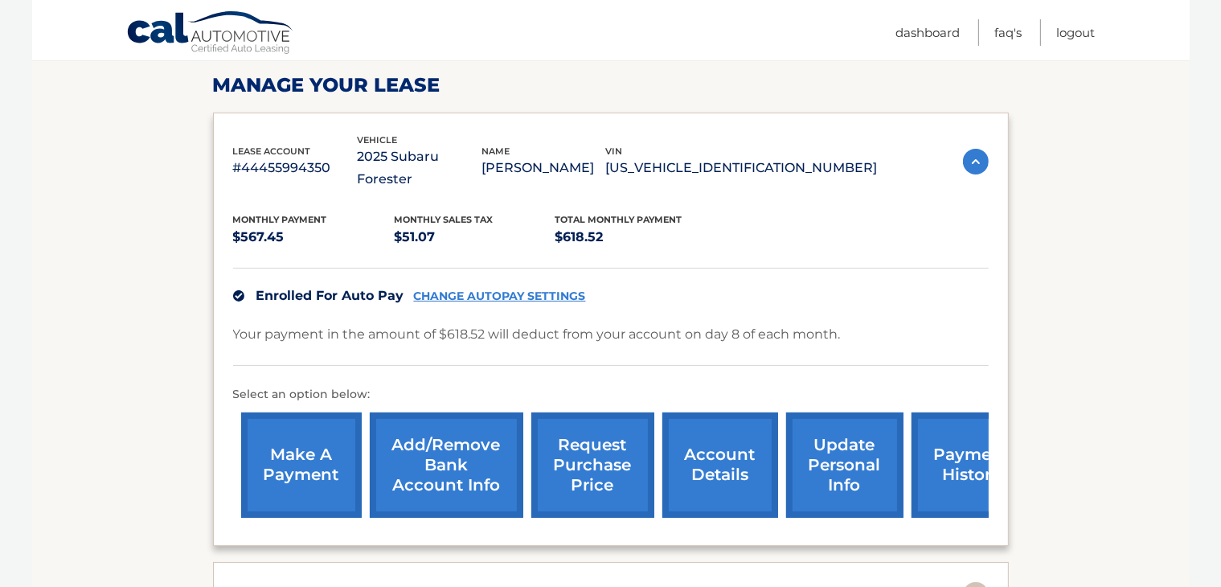
click at [589, 438] on link "request purchase price" at bounding box center [592, 464] width 123 height 105
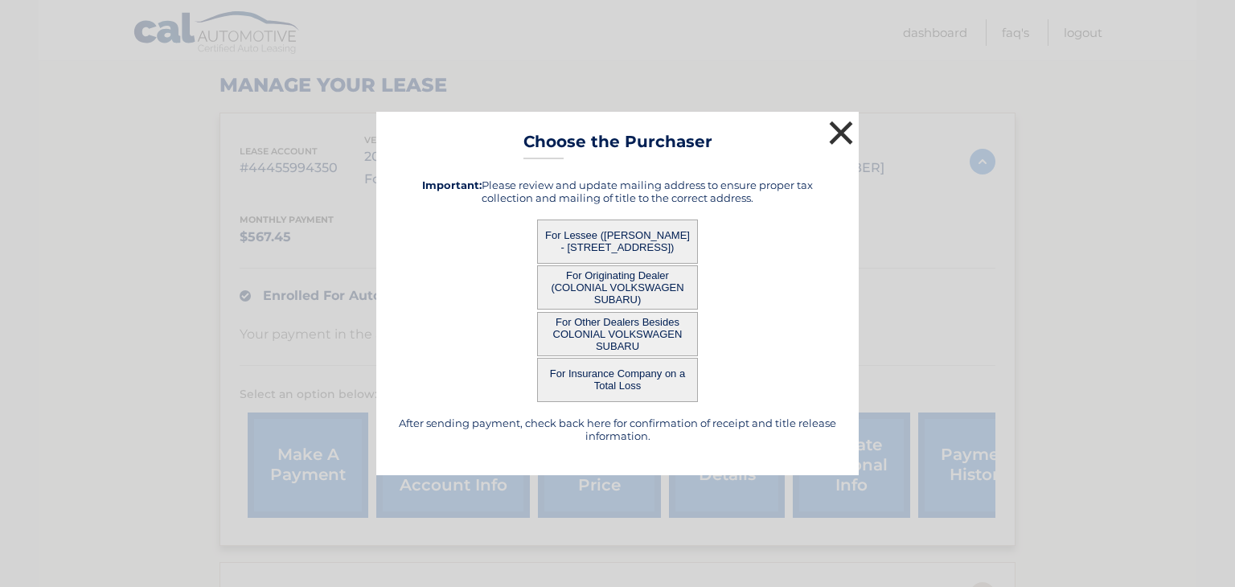
click at [838, 133] on button "×" at bounding box center [841, 133] width 32 height 32
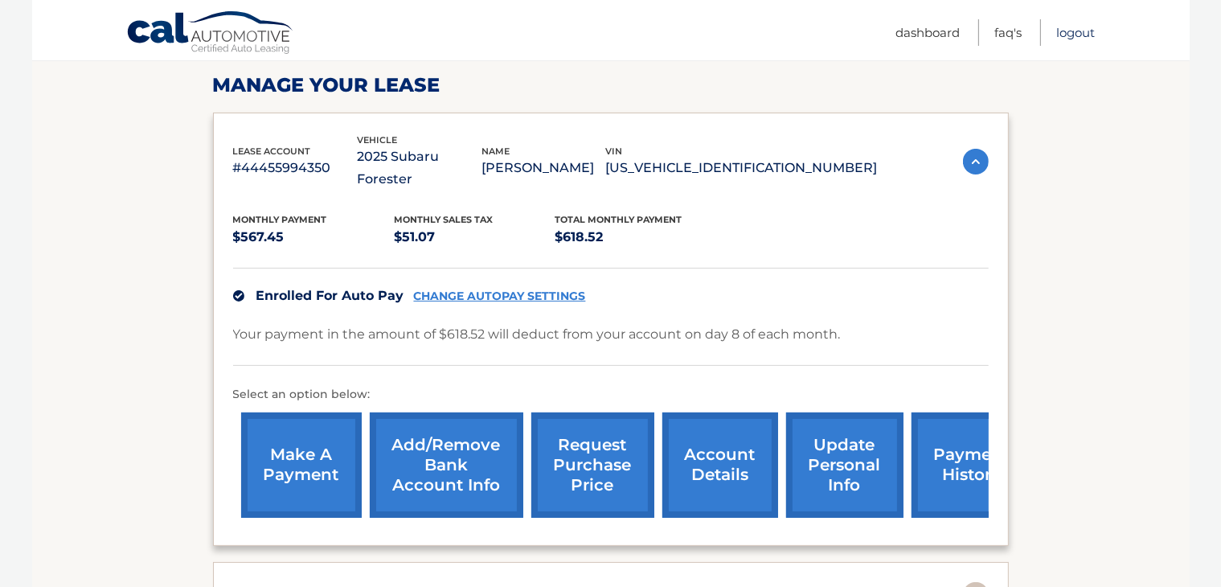
click at [1074, 33] on link "Logout" at bounding box center [1076, 32] width 39 height 27
